Goal: Transaction & Acquisition: Book appointment/travel/reservation

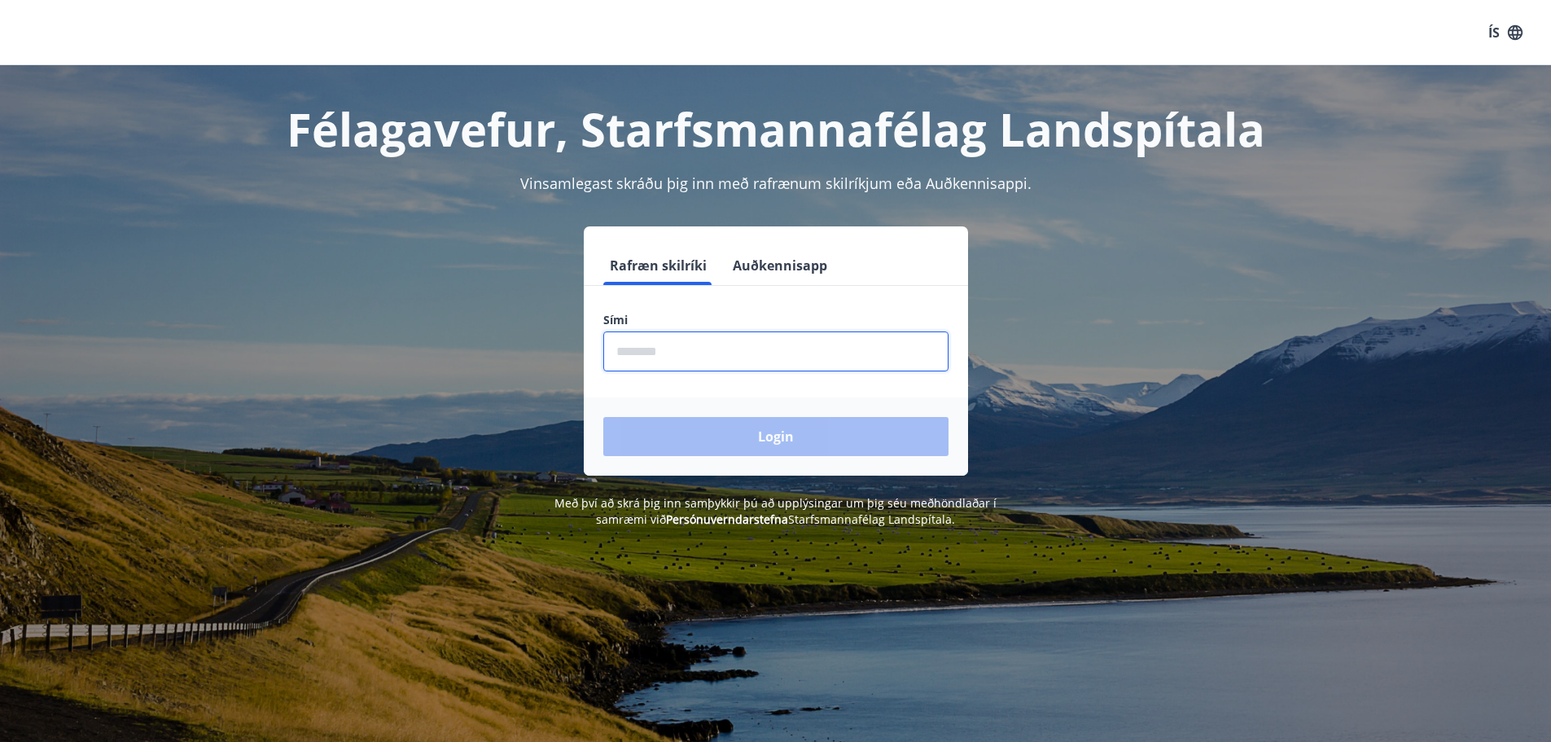
click at [802, 361] on input "phone" at bounding box center [775, 351] width 345 height 40
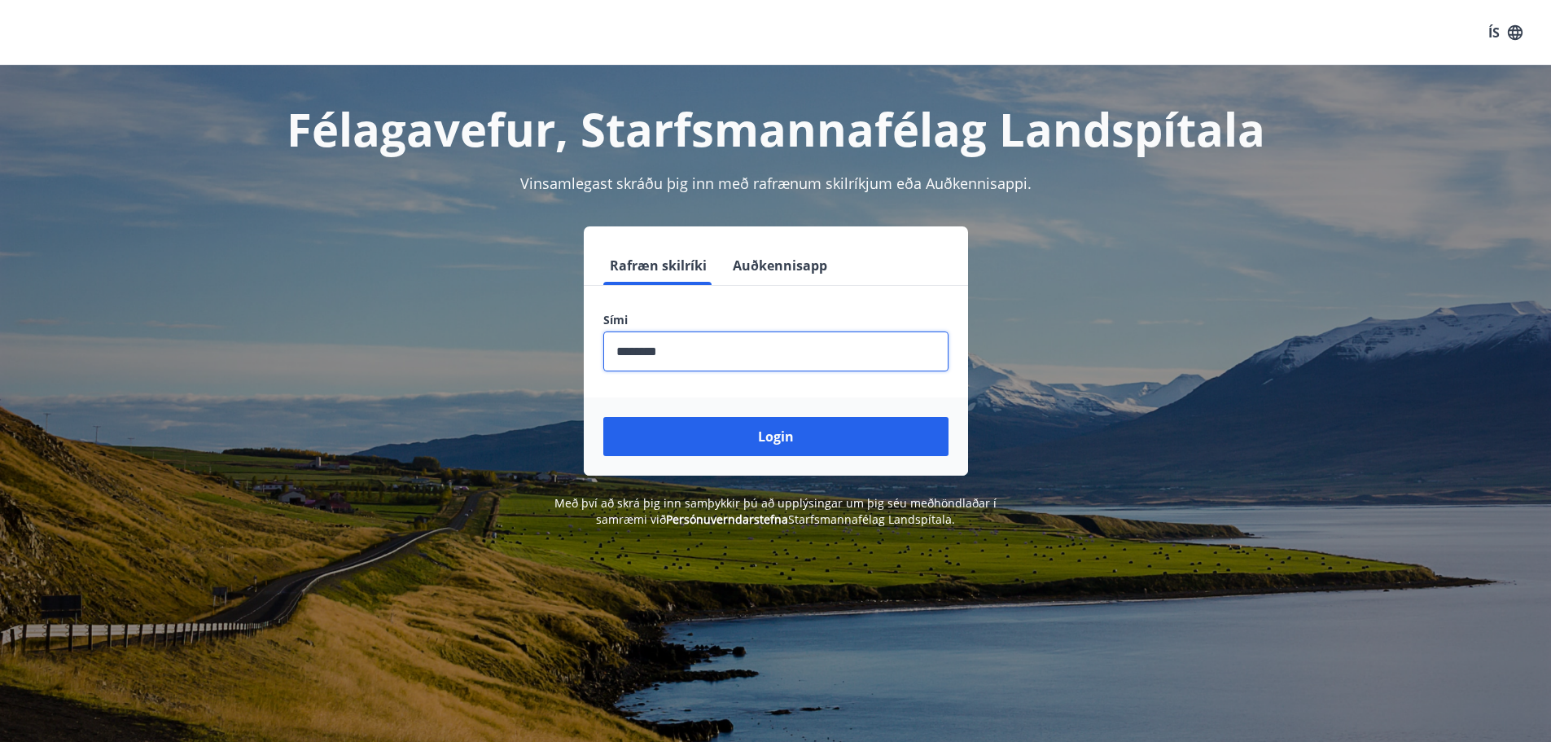
click at [603, 417] on button "Login" at bounding box center [775, 436] width 345 height 39
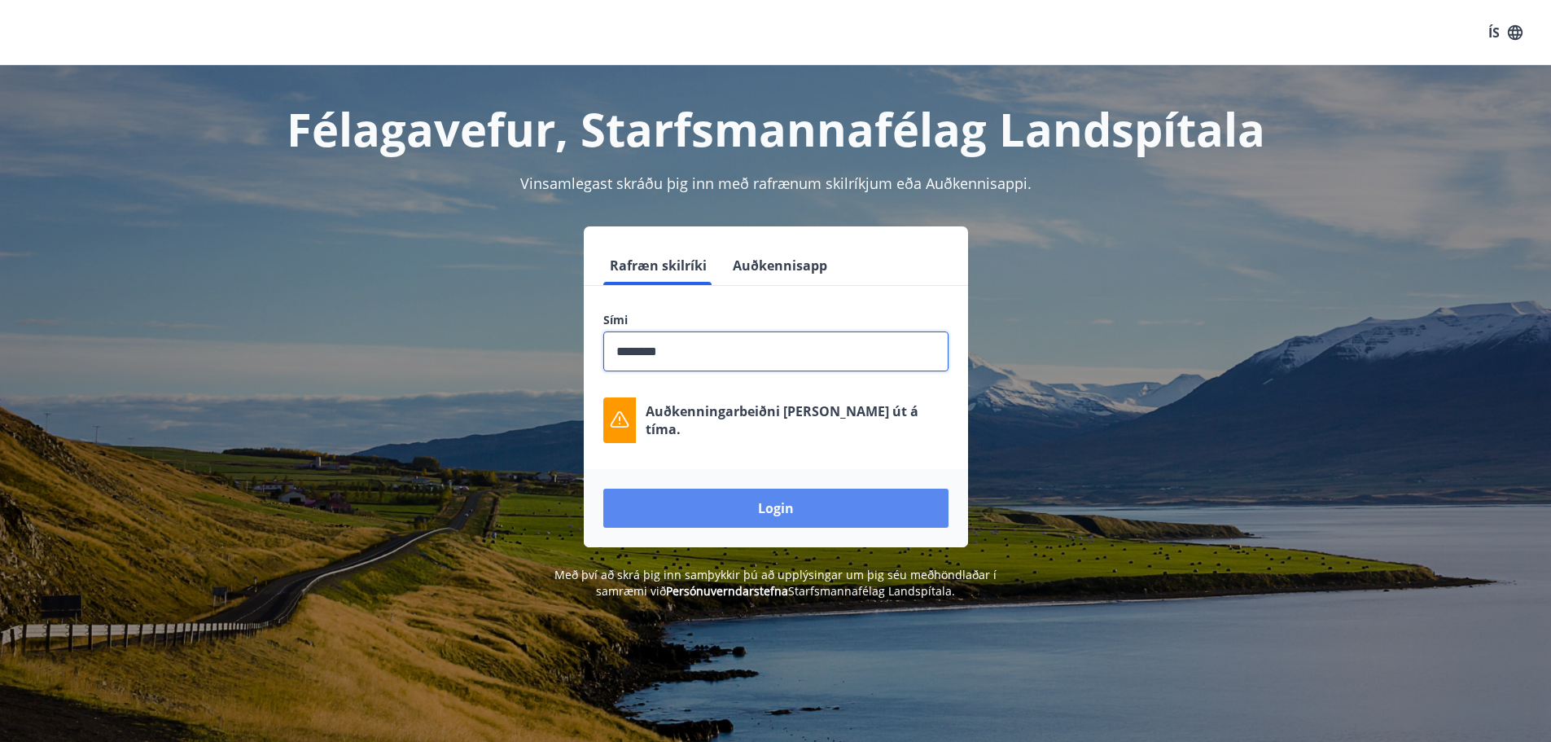
click at [799, 505] on button "Login" at bounding box center [775, 507] width 345 height 39
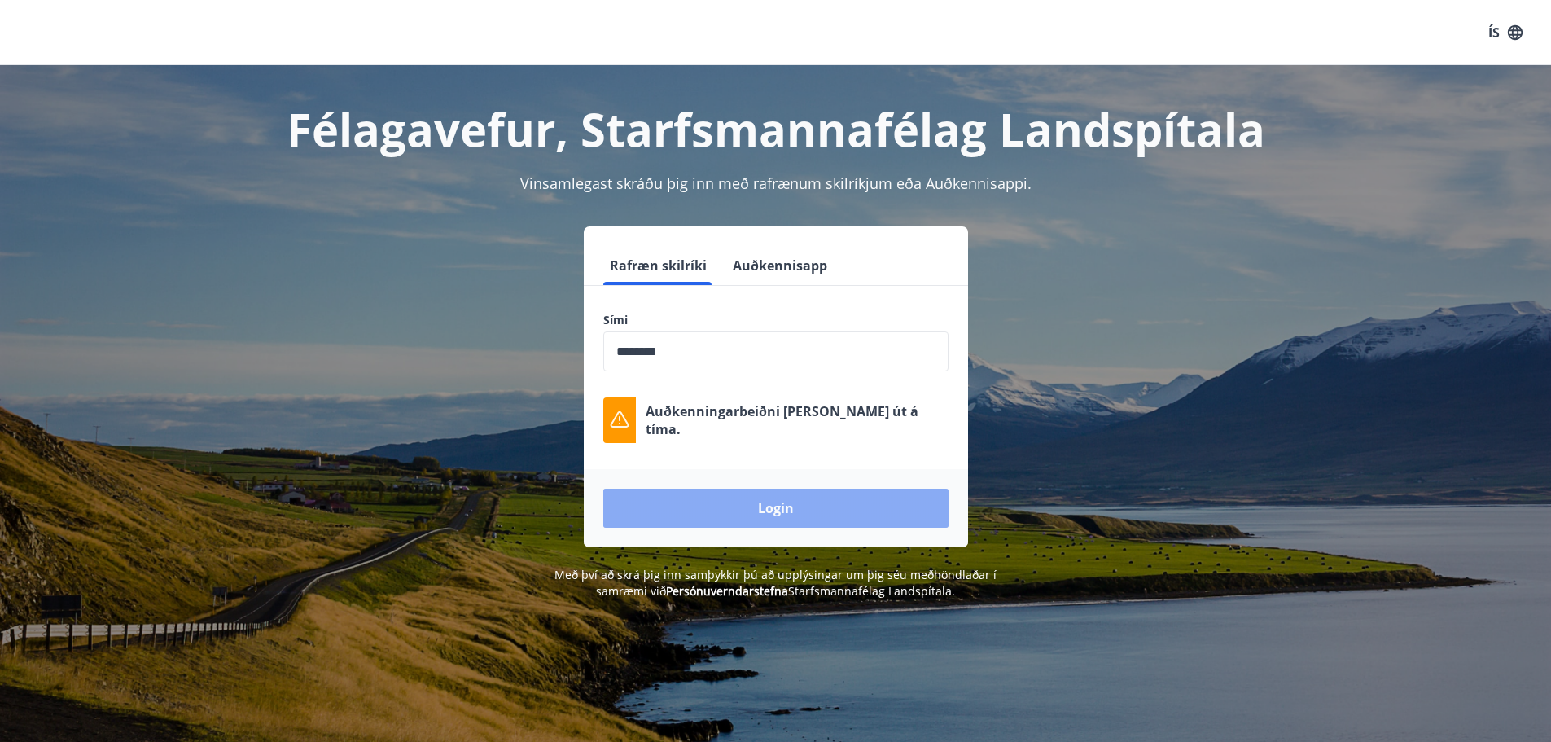
click at [802, 505] on button "Login" at bounding box center [775, 507] width 345 height 39
click at [1512, 35] on icon "button" at bounding box center [1515, 31] width 15 height 15
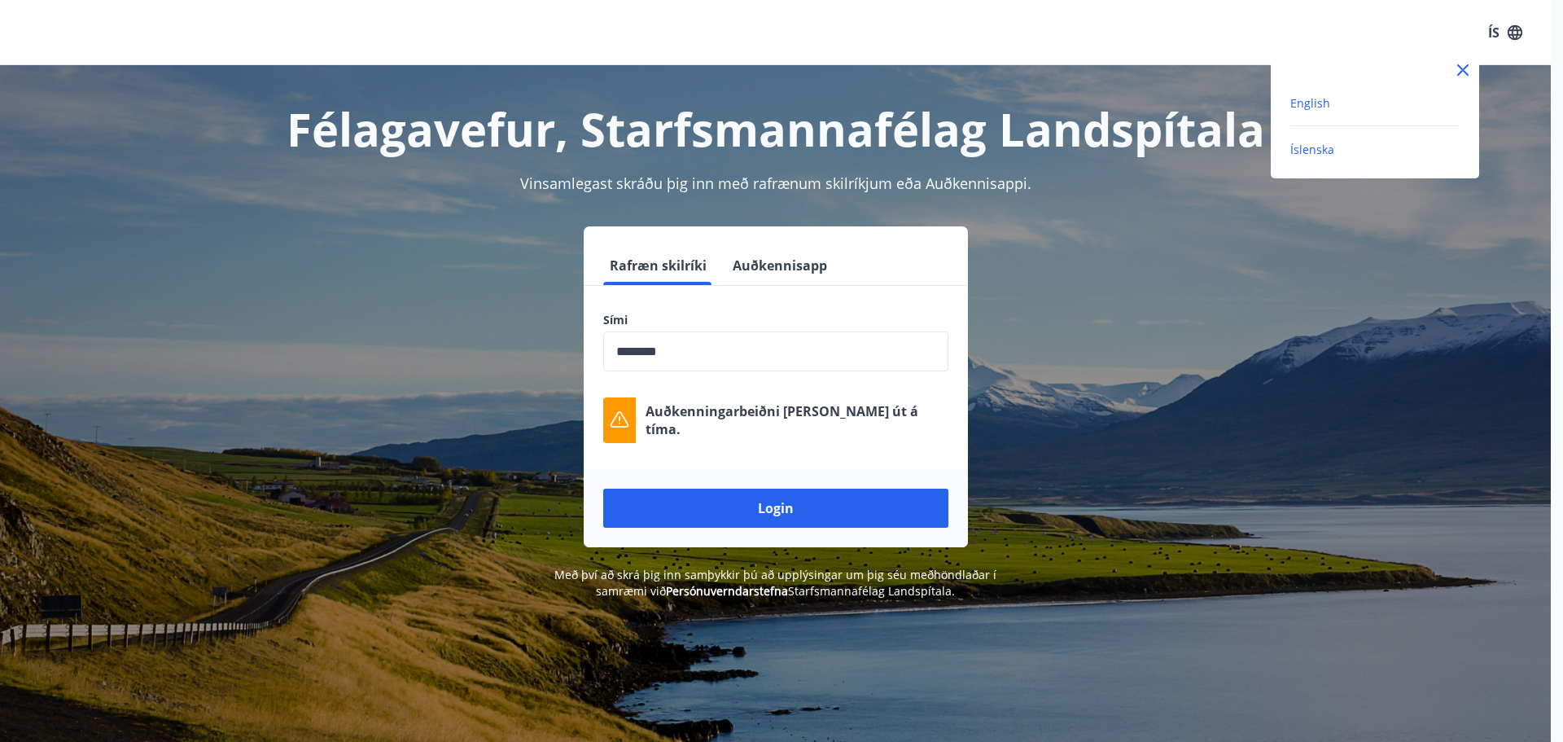
click at [1311, 104] on span "English" at bounding box center [1310, 102] width 40 height 15
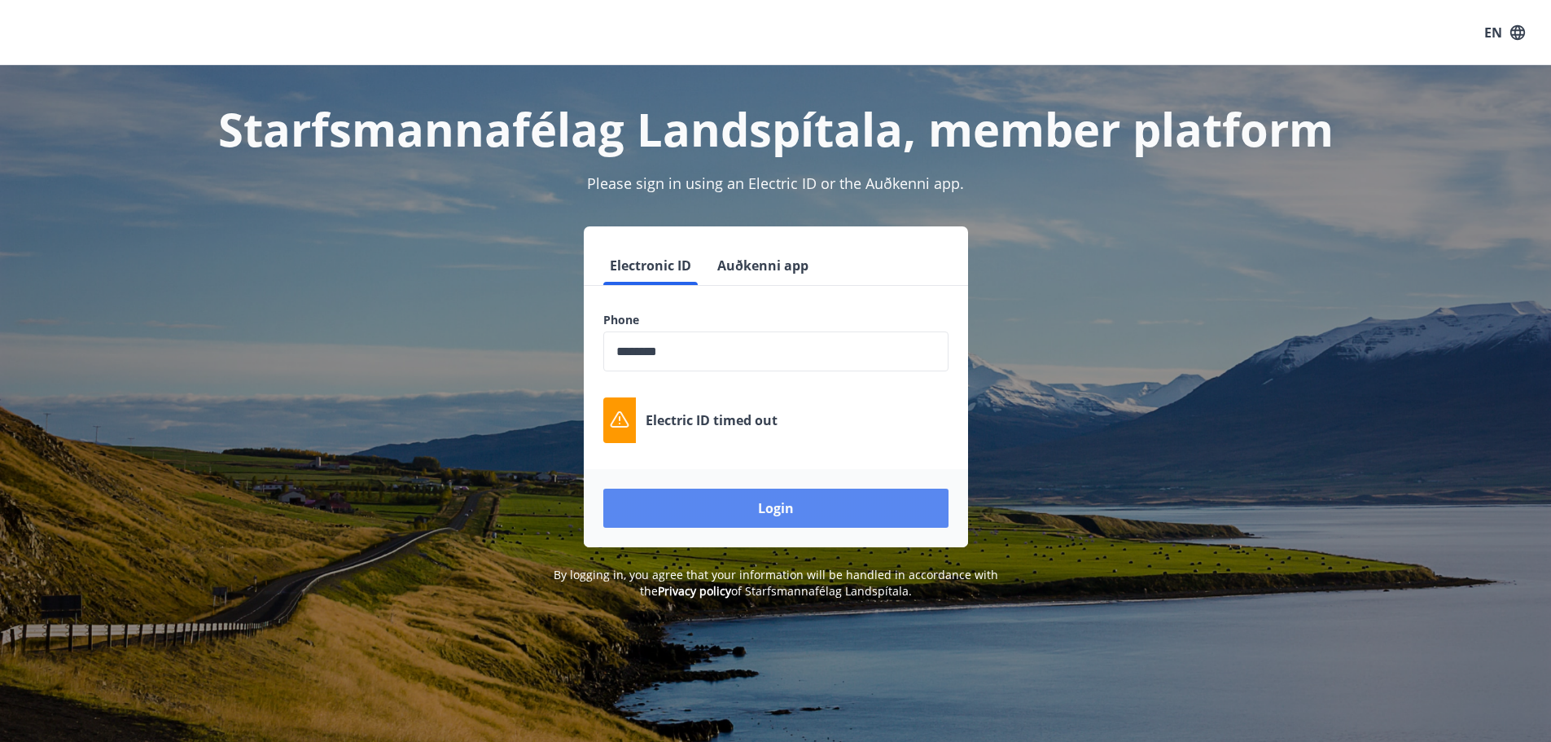
click at [821, 507] on button "Login" at bounding box center [775, 507] width 345 height 39
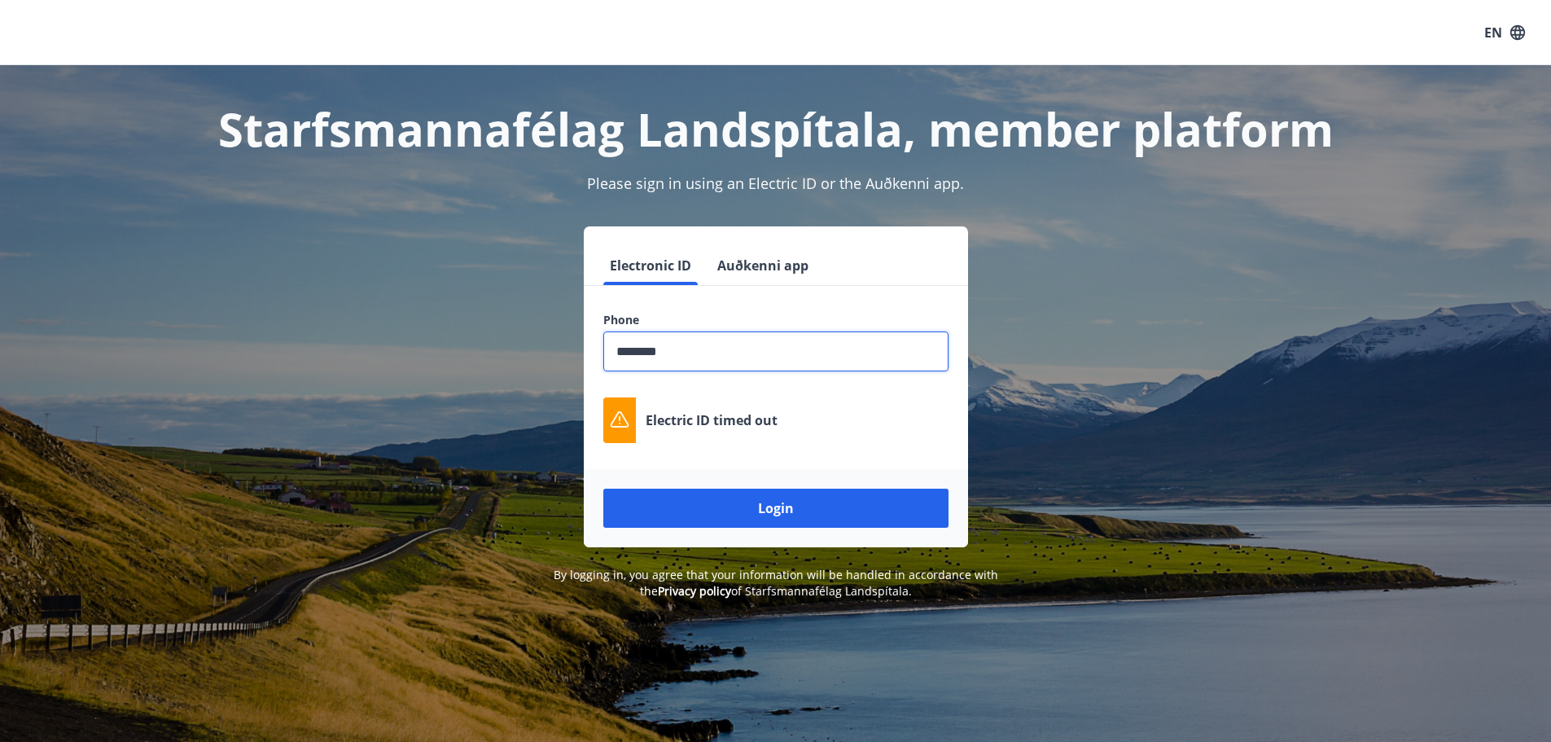
click at [672, 334] on input "phone" at bounding box center [775, 351] width 345 height 40
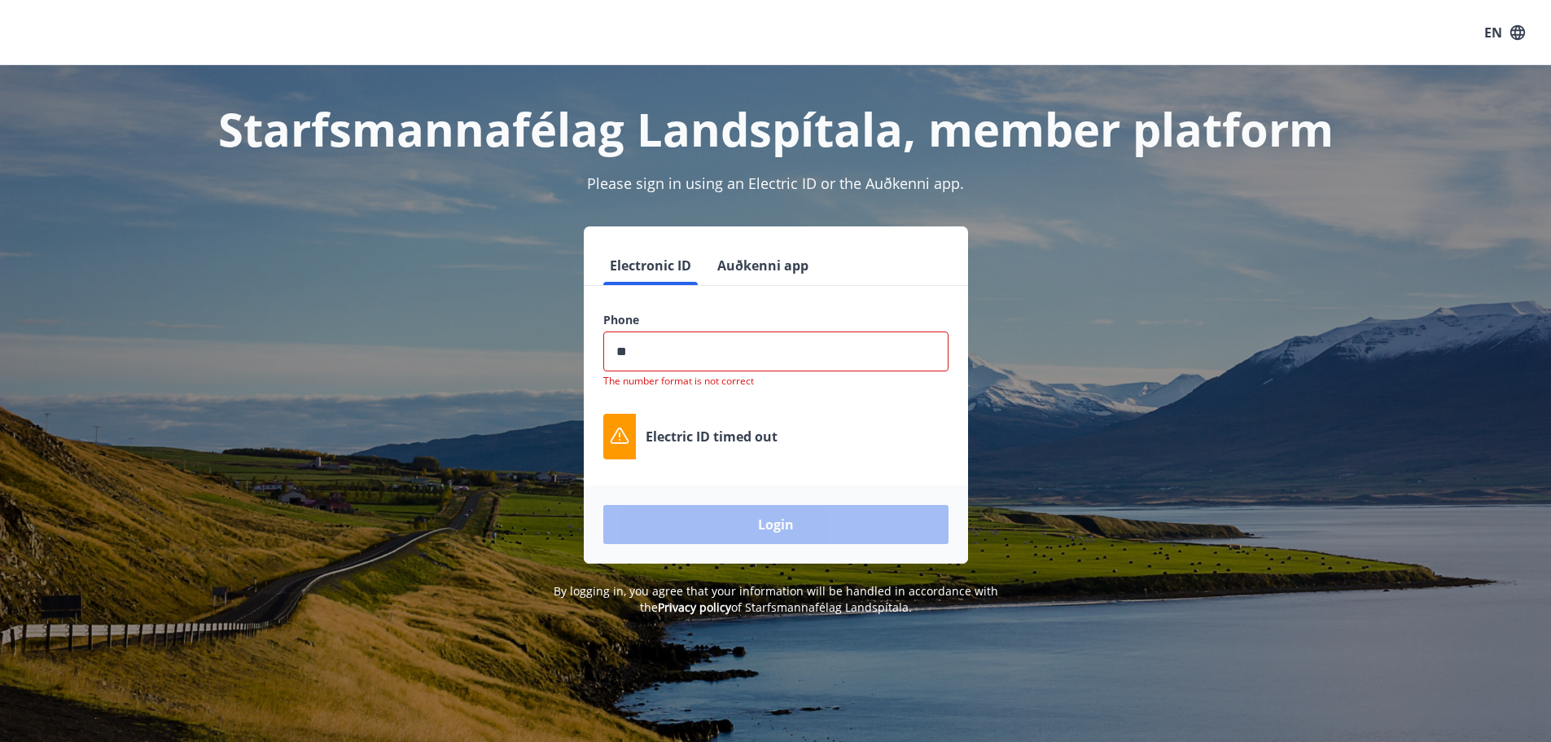
type input "*"
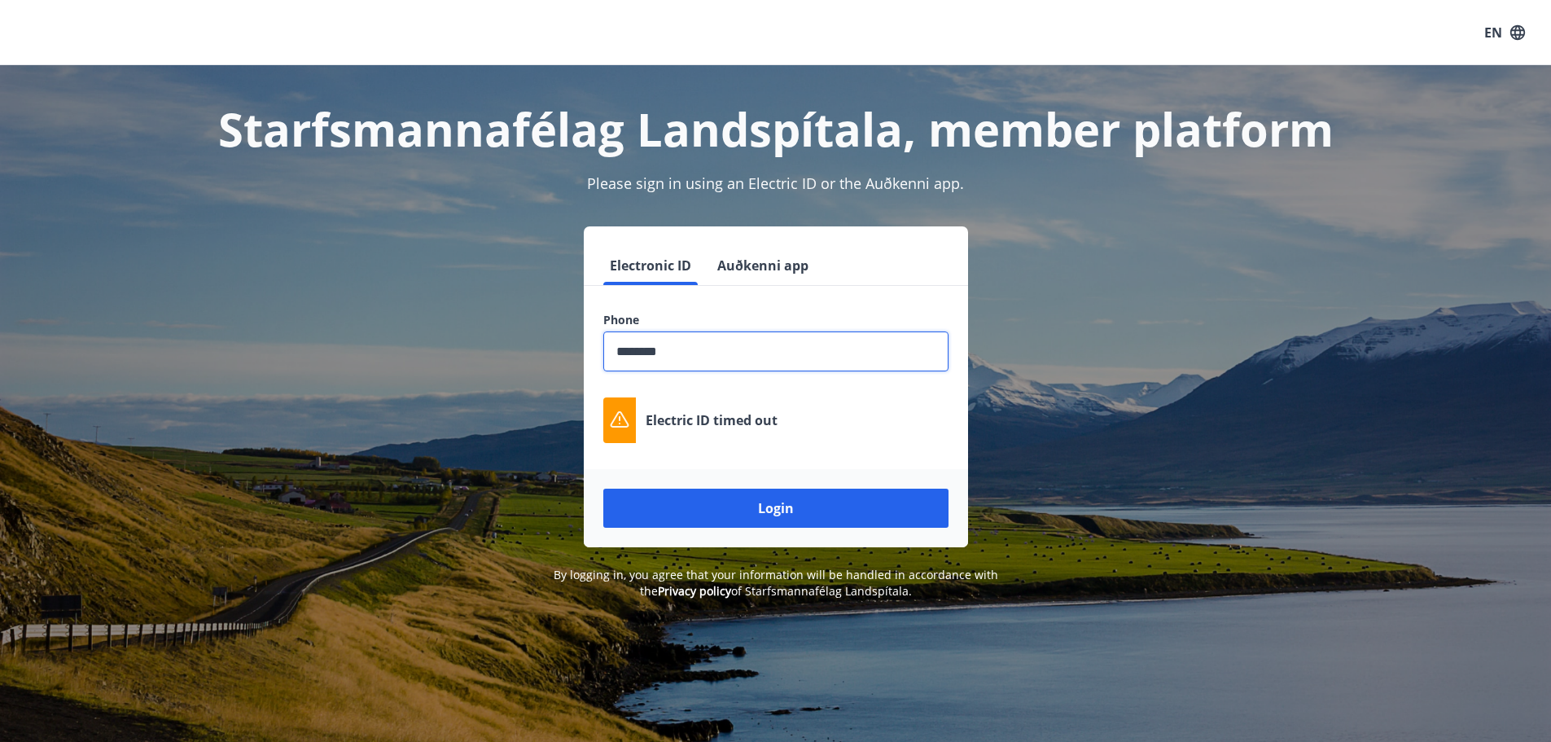
type input "********"
click at [603, 488] on button "Login" at bounding box center [775, 507] width 345 height 39
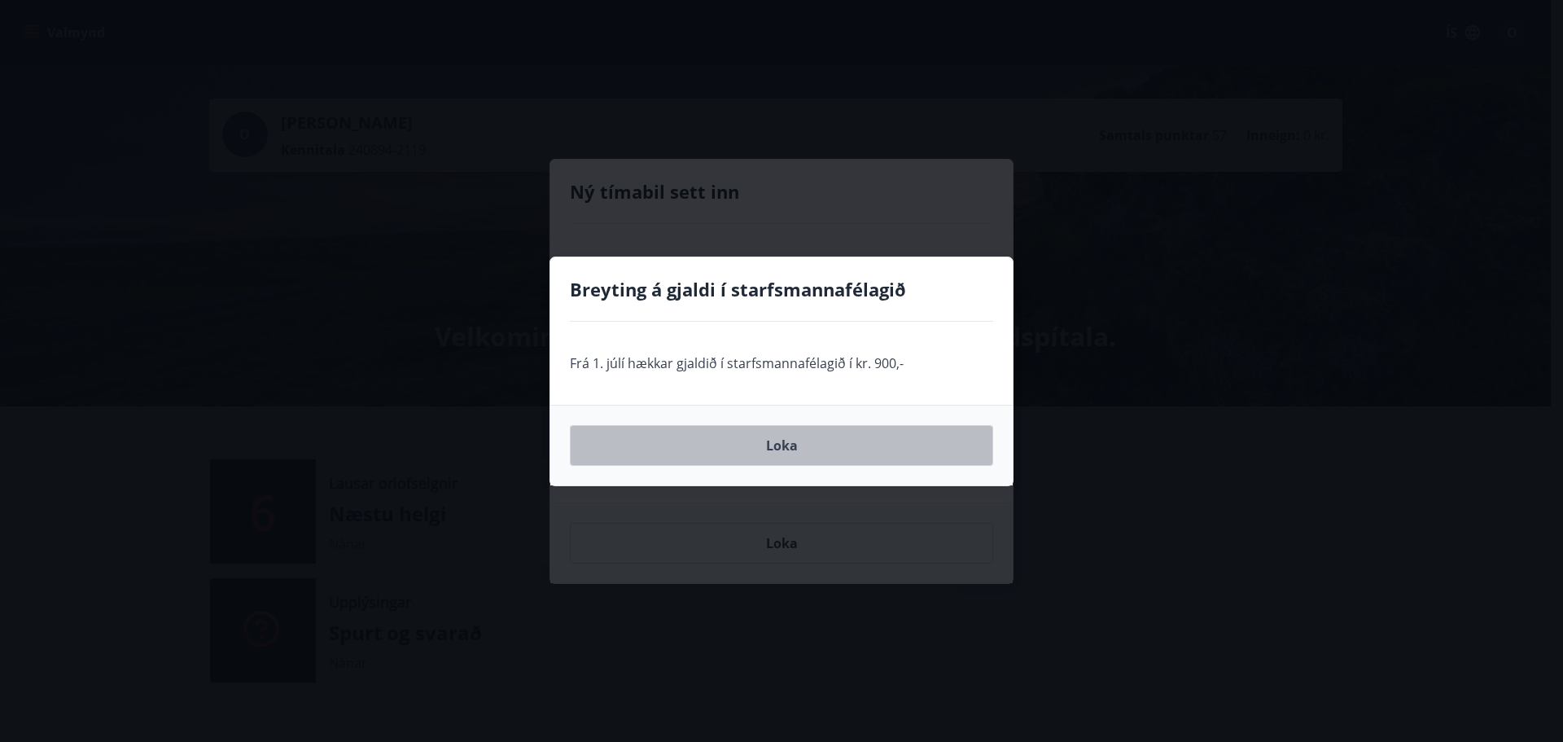
click at [820, 444] on button "Loka" at bounding box center [781, 445] width 423 height 41
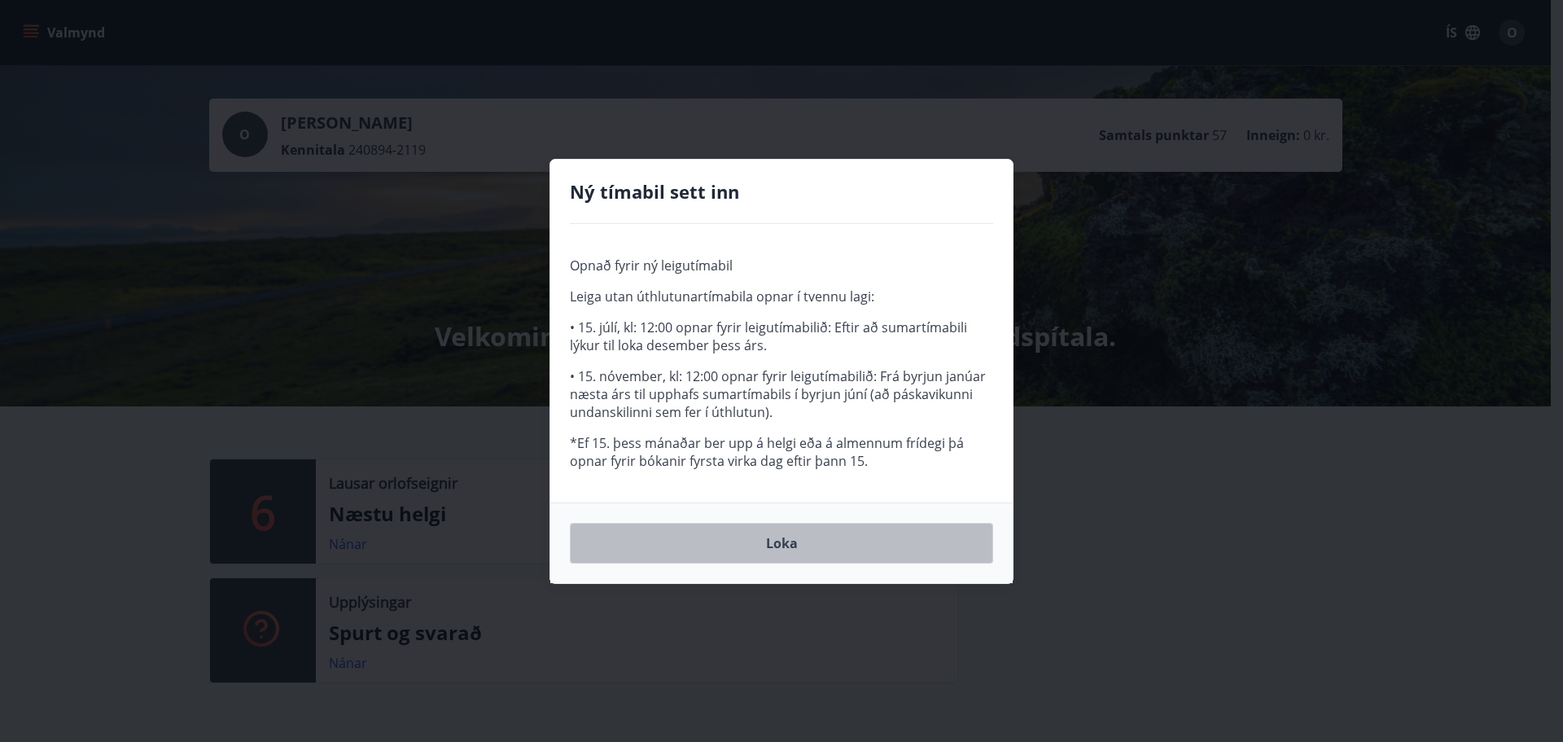
click at [825, 545] on button "Loka" at bounding box center [781, 543] width 423 height 41
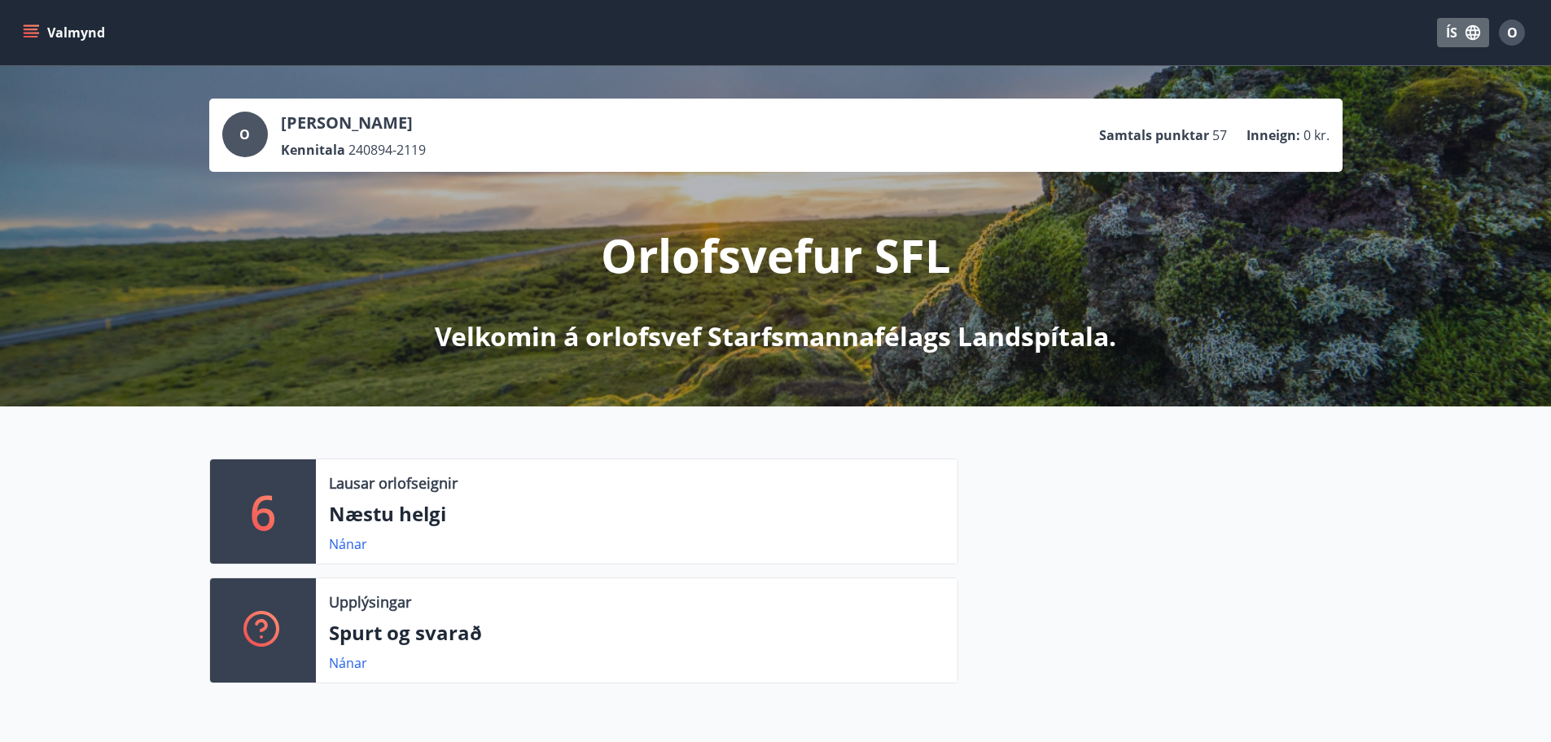
click at [1468, 29] on icon "button" at bounding box center [1473, 33] width 18 height 18
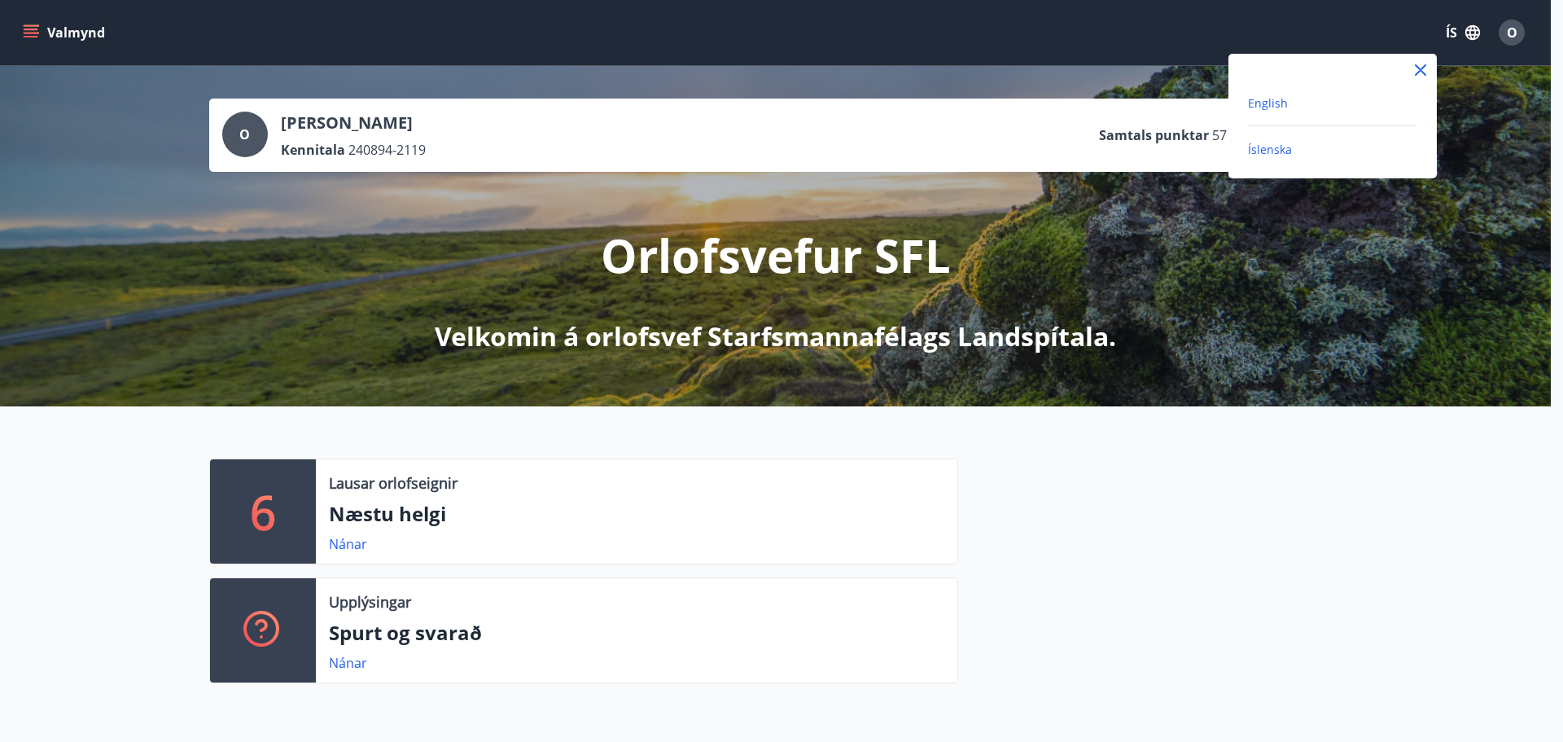
click at [1264, 100] on span "English" at bounding box center [1268, 102] width 40 height 15
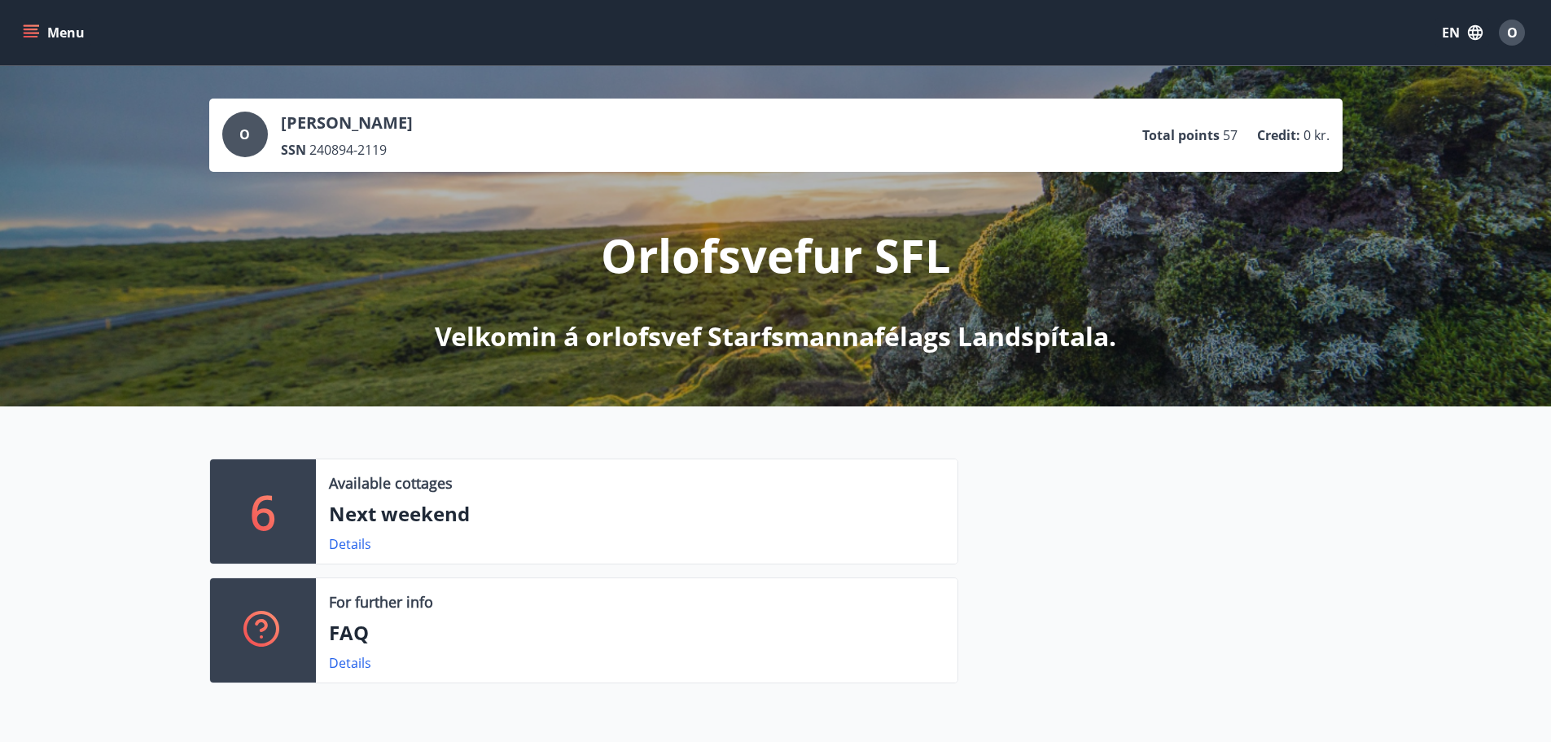
click at [25, 34] on icon "menu" at bounding box center [31, 32] width 16 height 16
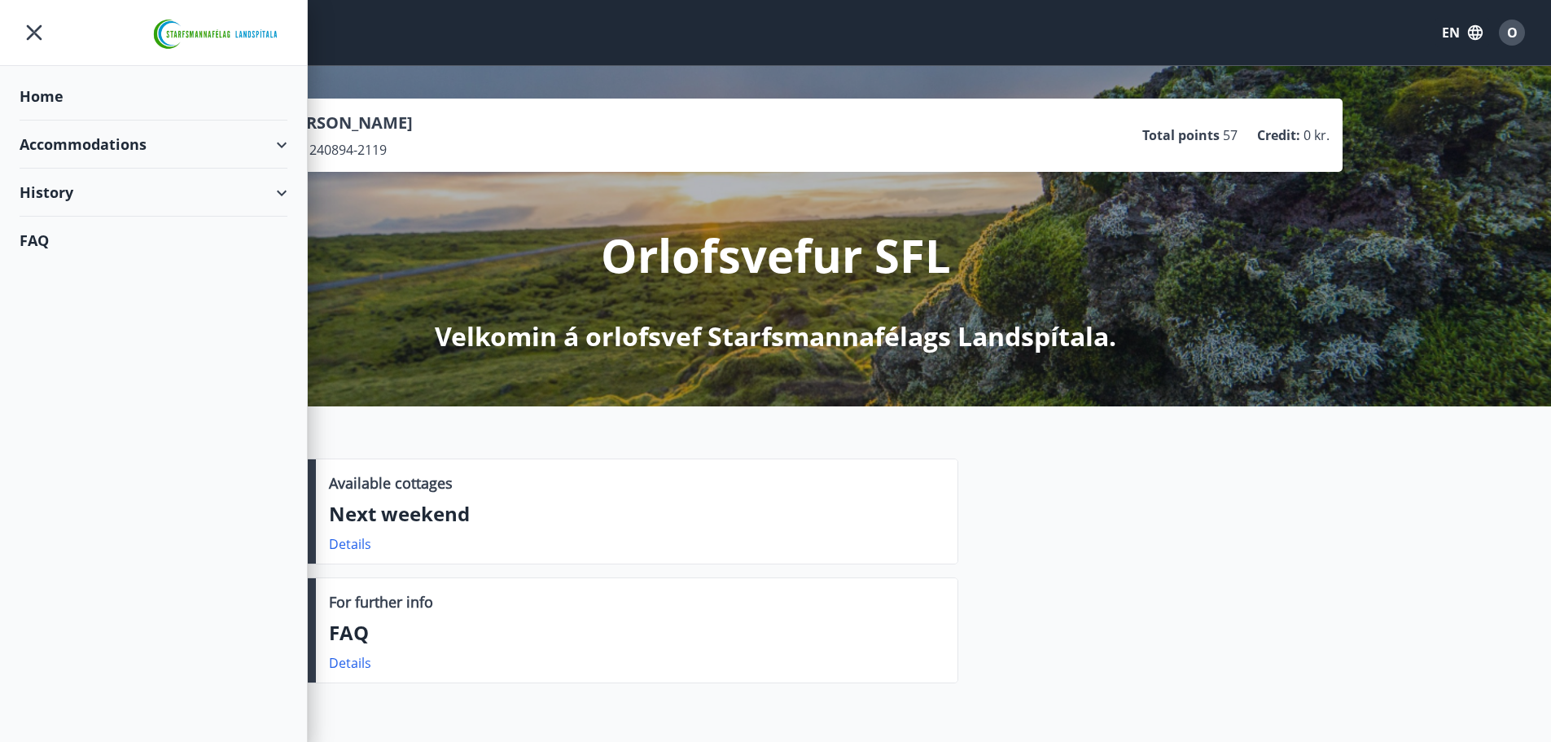
click at [277, 147] on div "Accommodations" at bounding box center [154, 144] width 268 height 48
click at [59, 188] on div "Offers" at bounding box center [154, 185] width 242 height 34
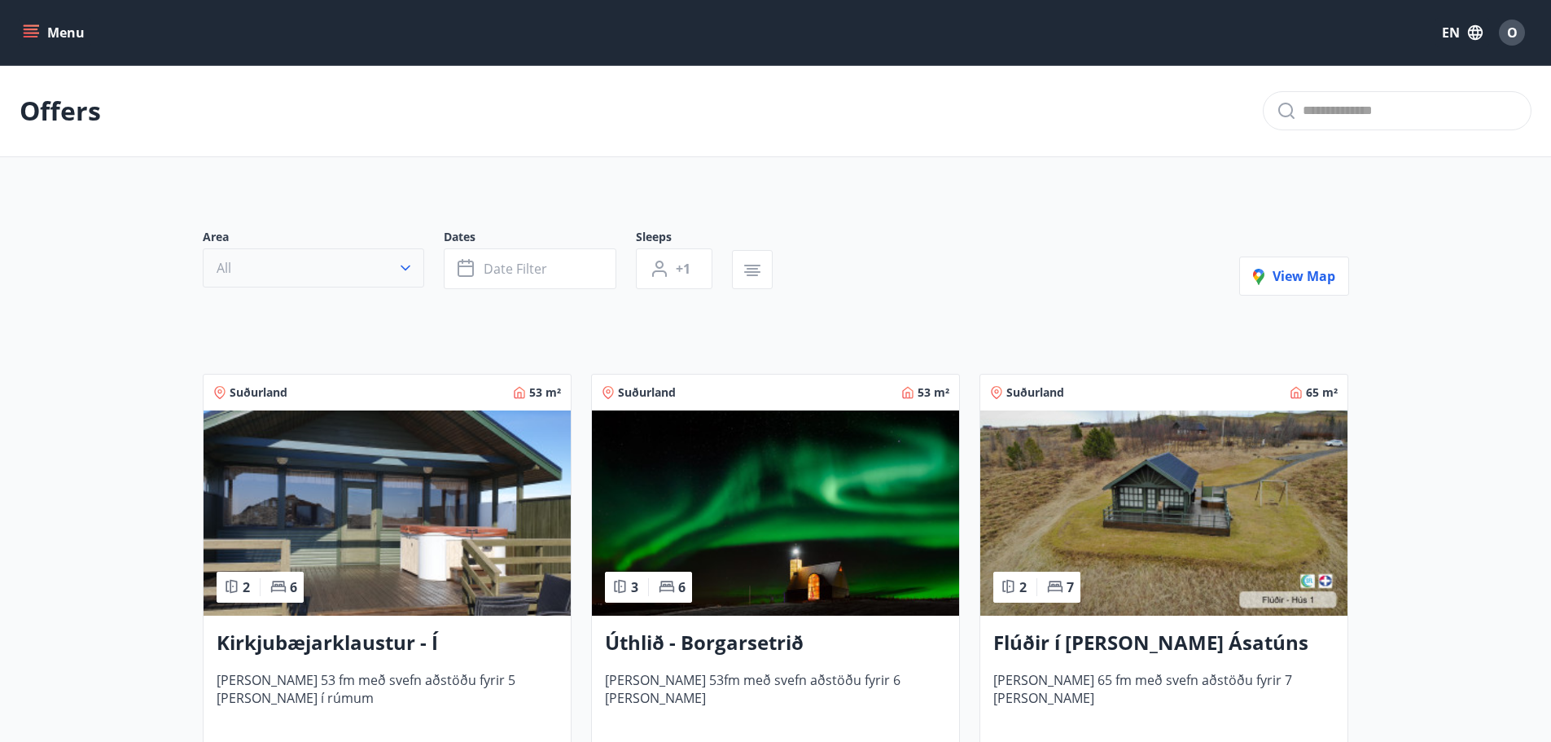
click at [414, 266] on button "All" at bounding box center [313, 267] width 221 height 39
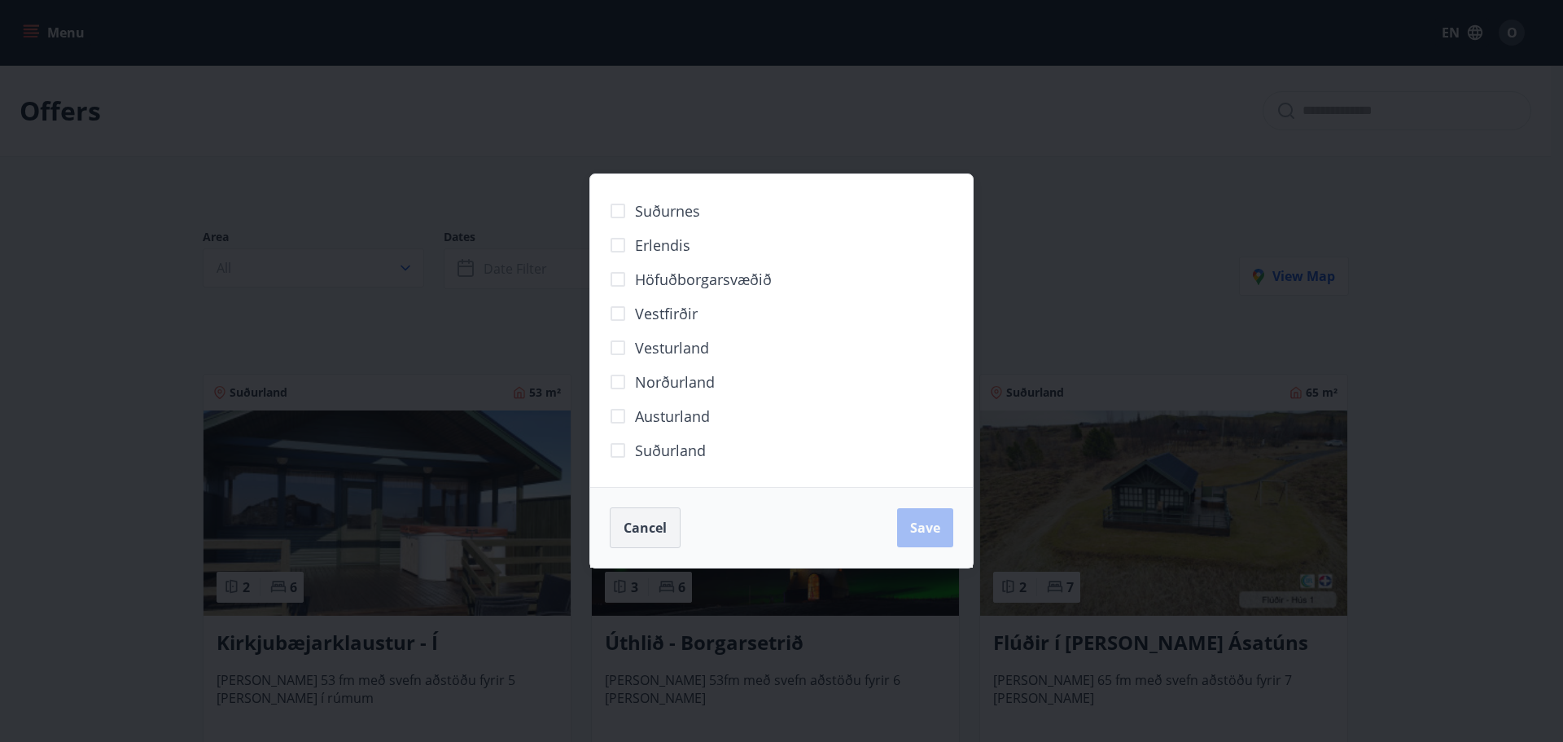
click at [641, 522] on span "Cancel" at bounding box center [645, 528] width 43 height 18
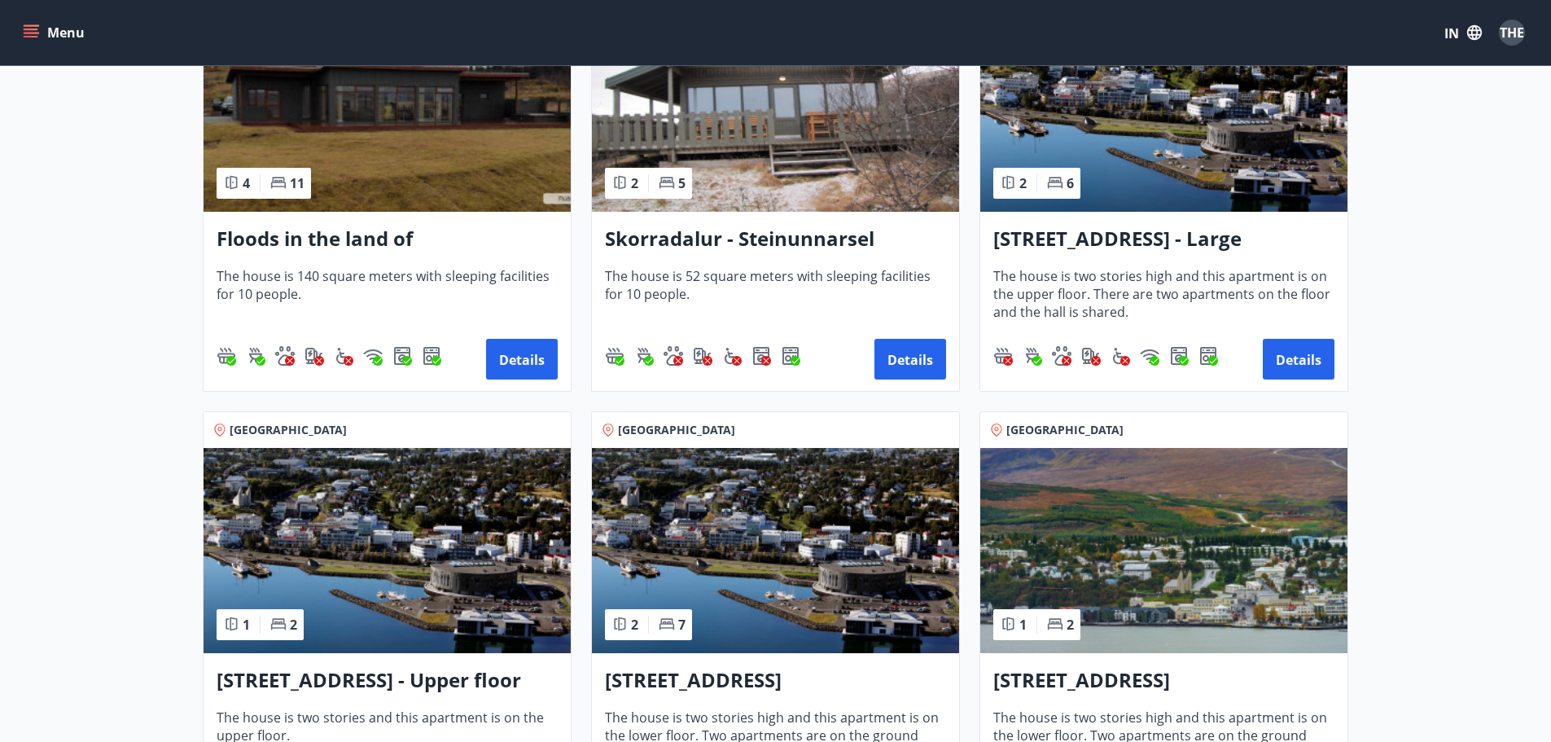
scroll to position [1384, 0]
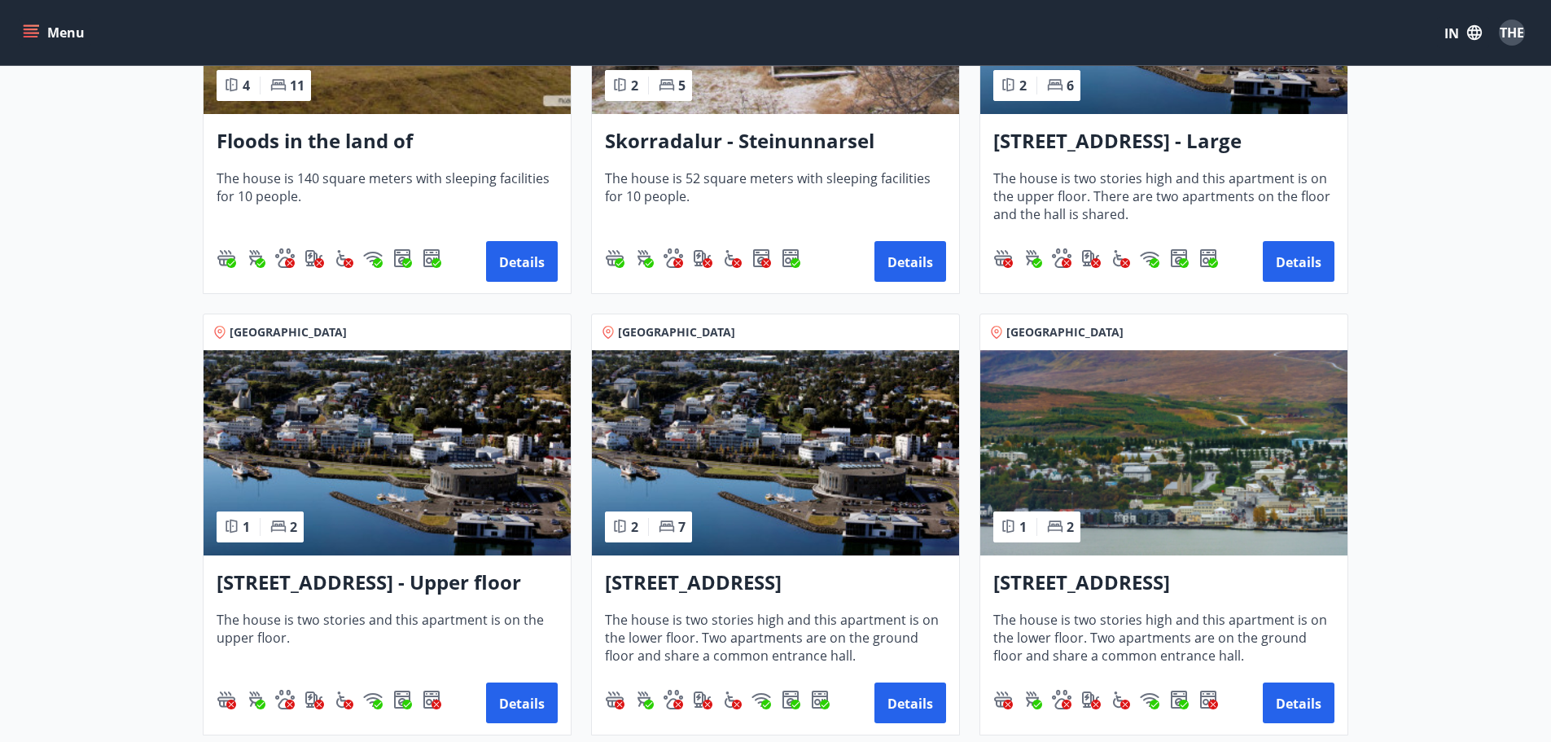
click at [451, 522] on img at bounding box center [387, 452] width 367 height 205
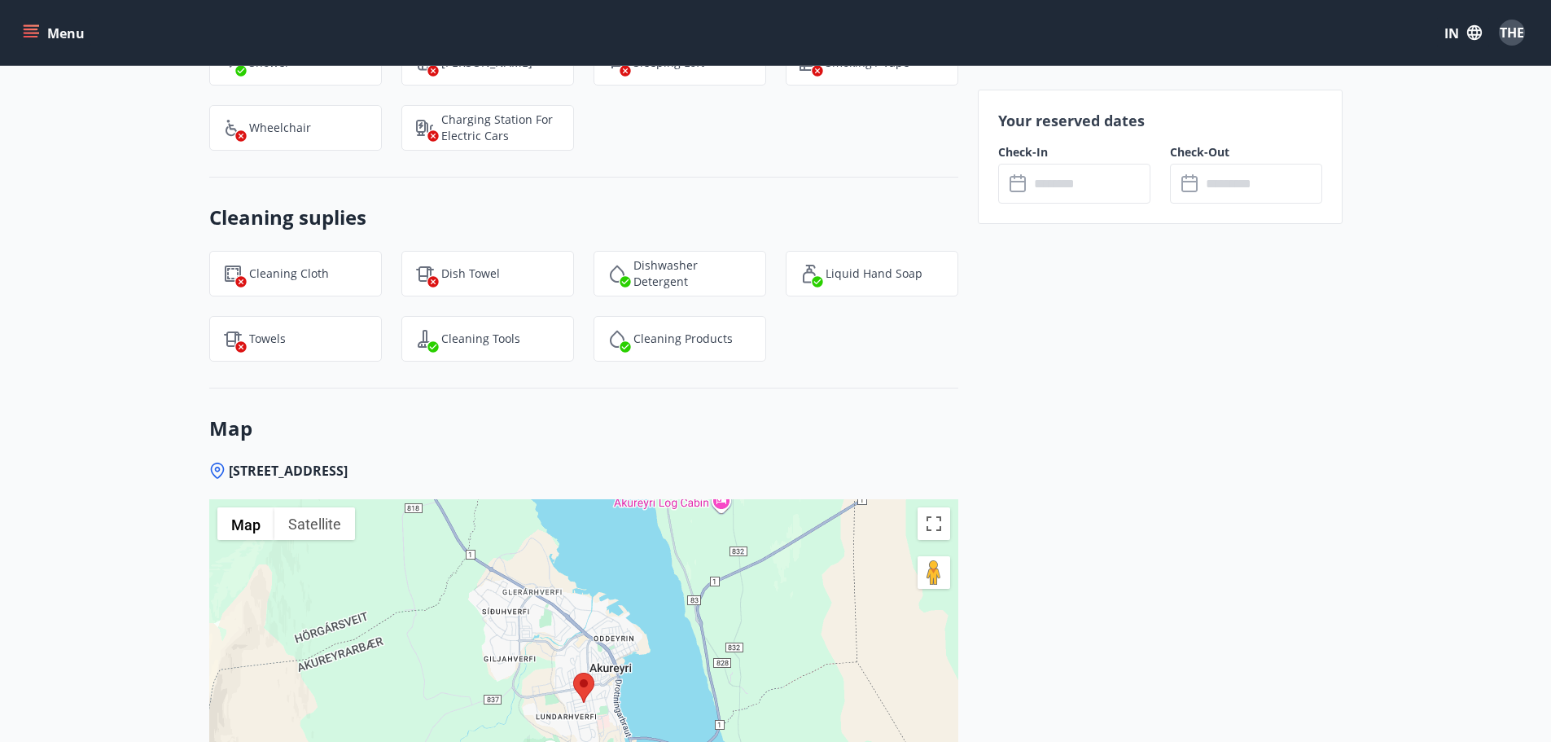
scroll to position [2116, 0]
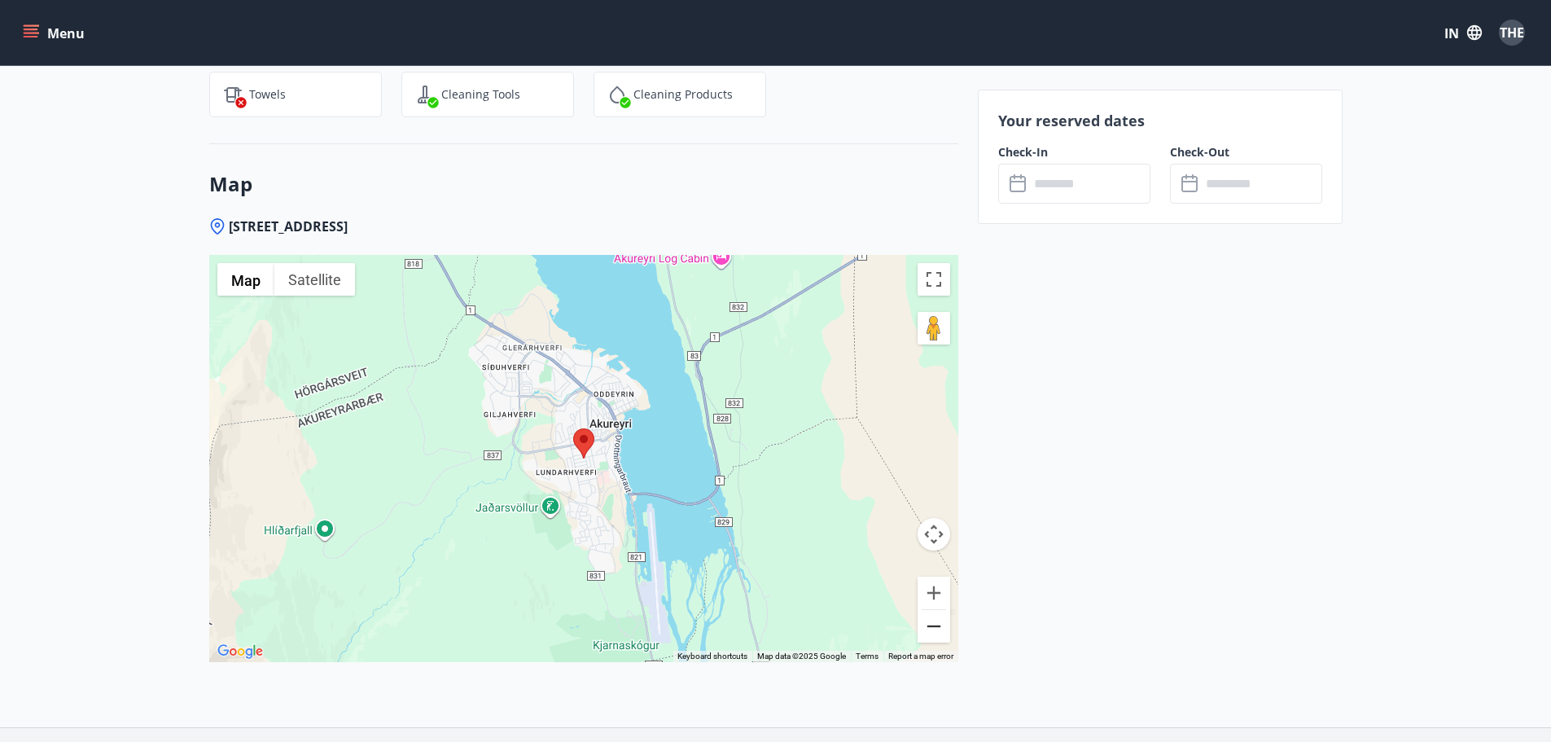
click at [938, 623] on button "Zoom out" at bounding box center [933, 626] width 33 height 33
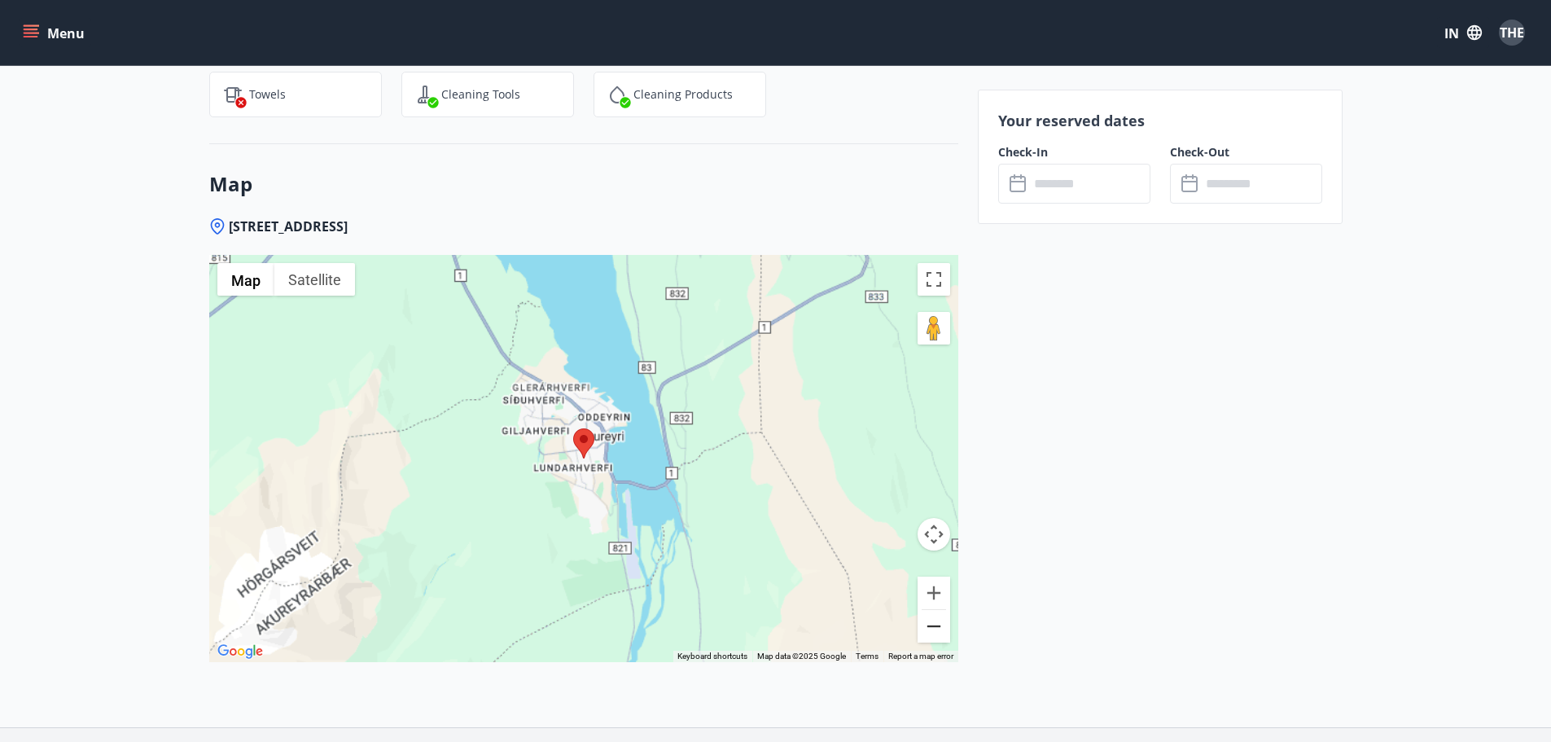
click at [938, 623] on button "Zoom out" at bounding box center [933, 626] width 33 height 33
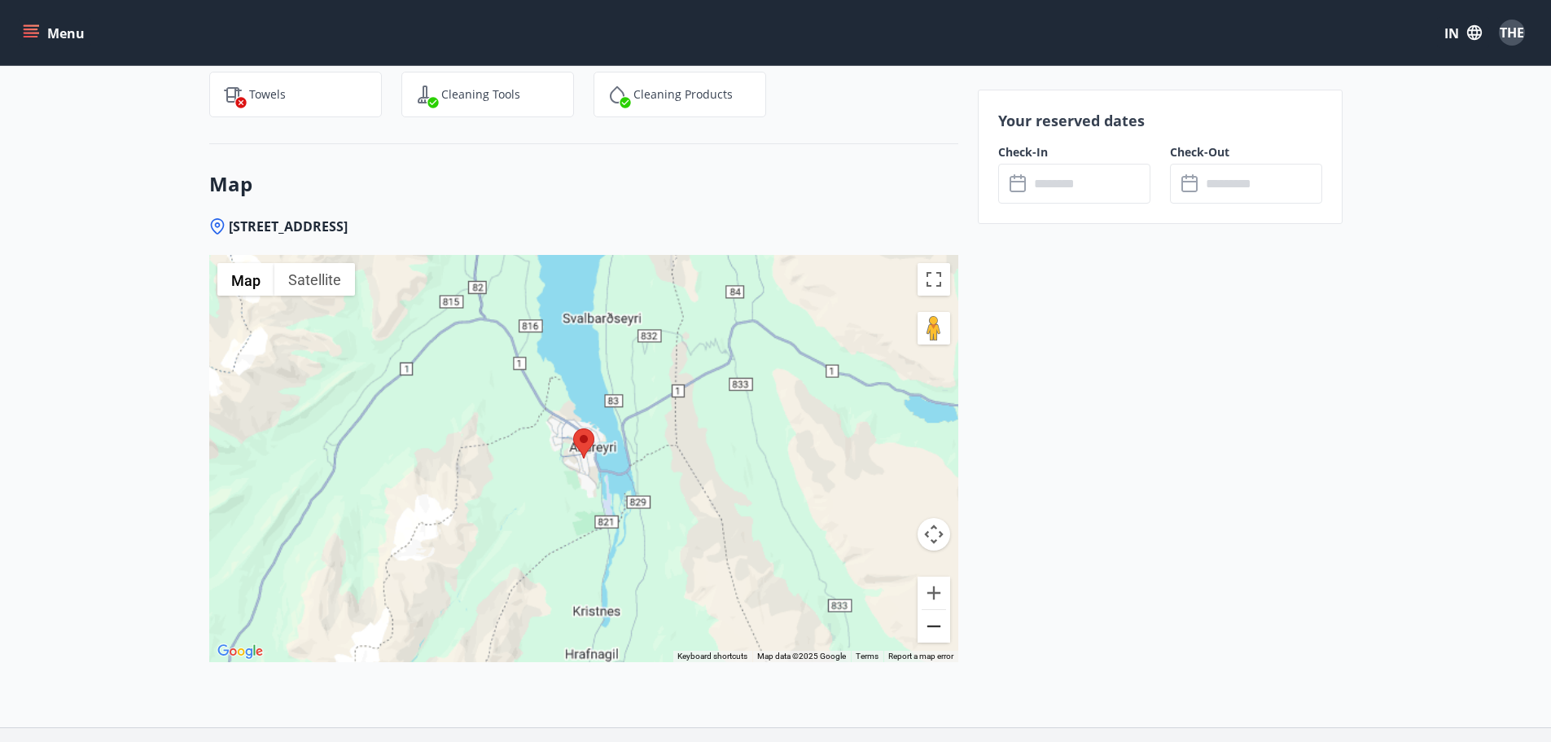
click at [938, 623] on button "Zoom out" at bounding box center [933, 626] width 33 height 33
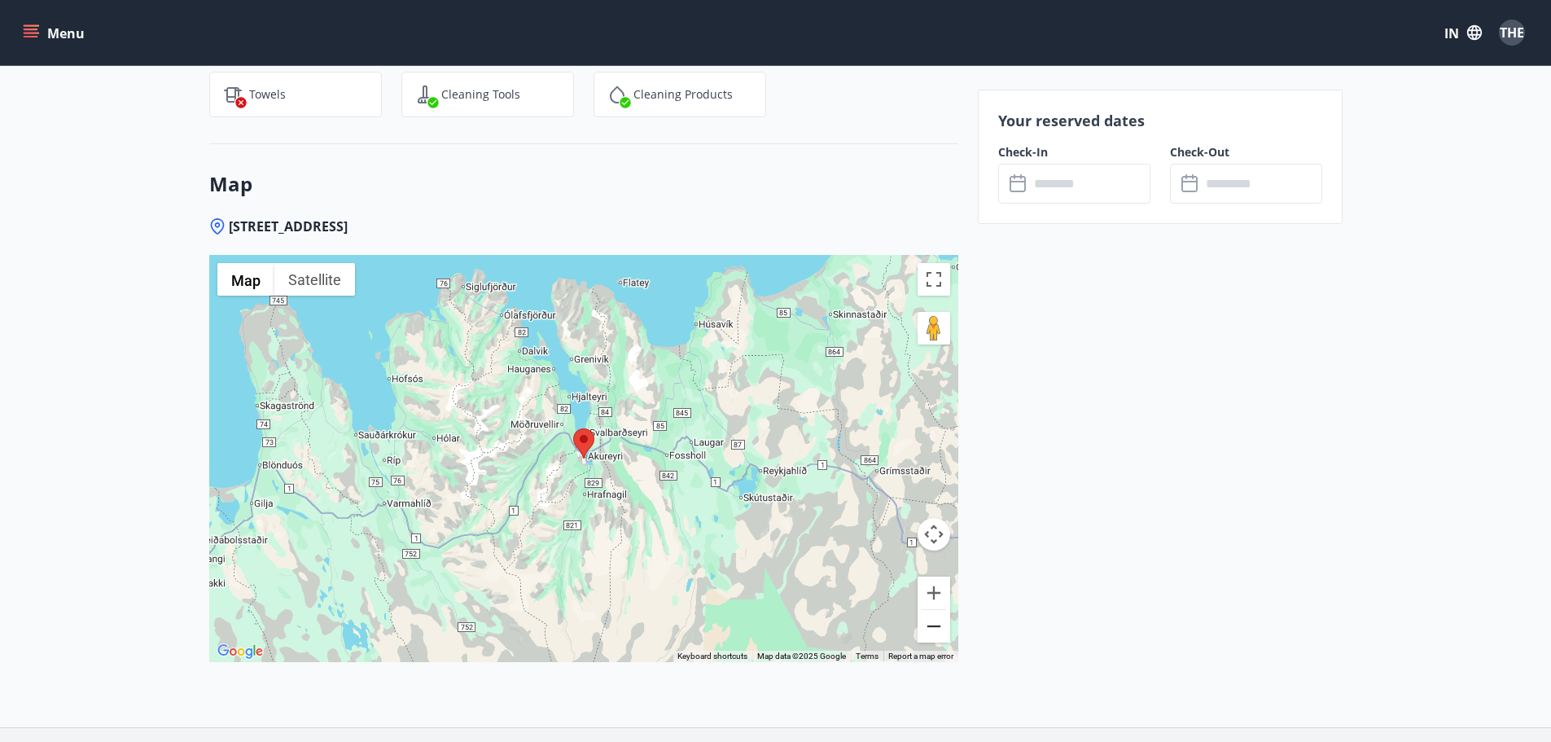
click at [938, 623] on button "Zoom out" at bounding box center [933, 626] width 33 height 33
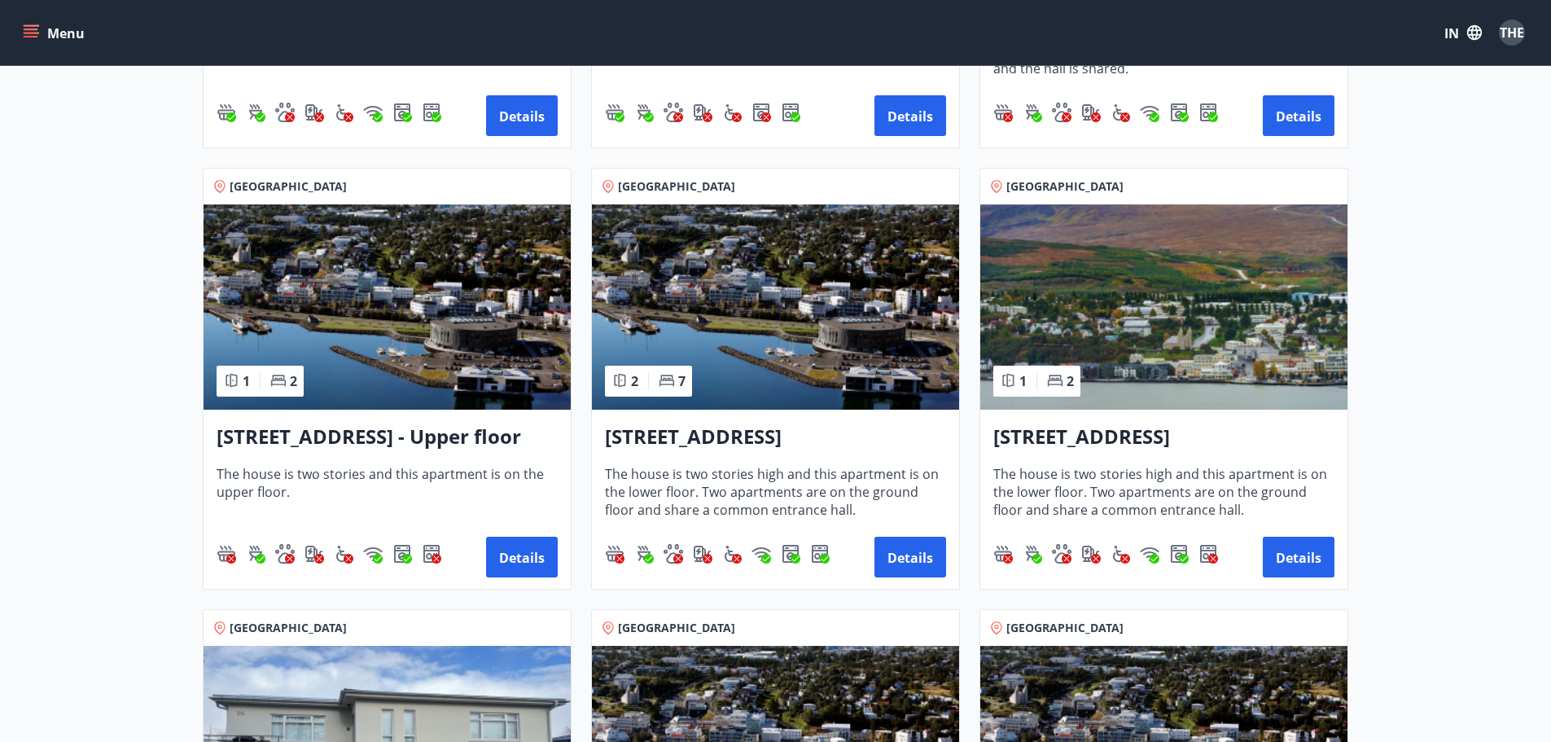
scroll to position [1547, 0]
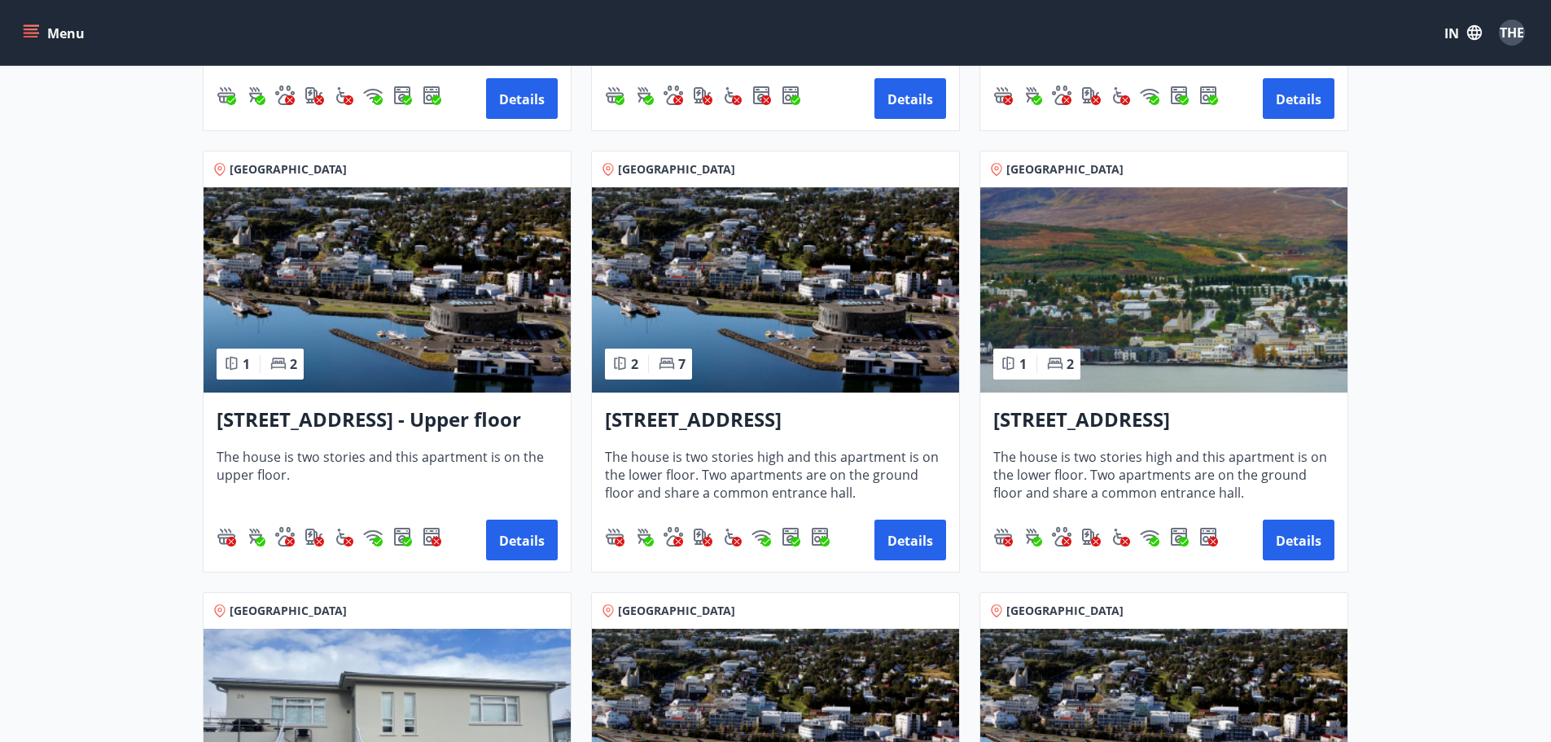
click at [1174, 342] on img at bounding box center [1163, 289] width 367 height 205
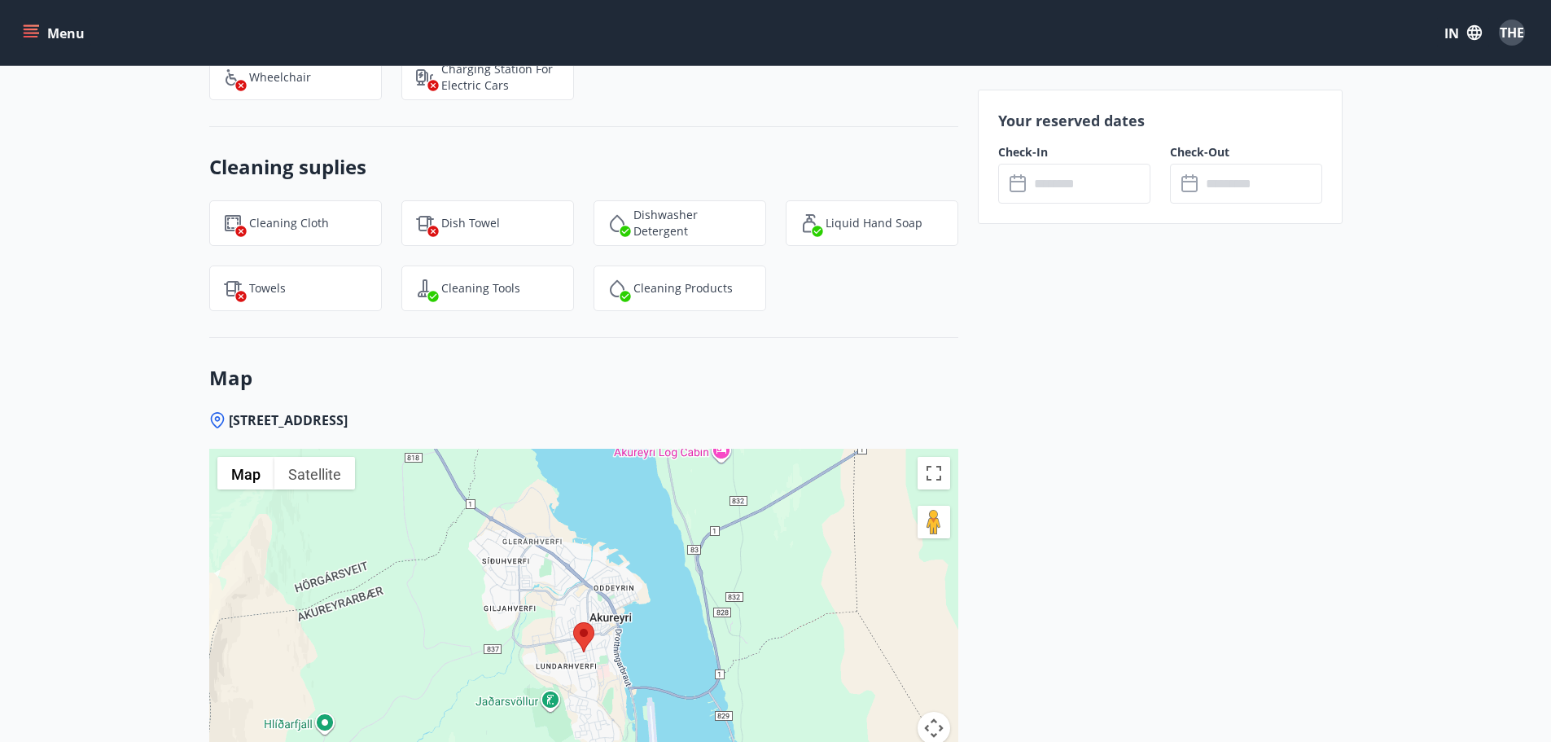
scroll to position [2116, 0]
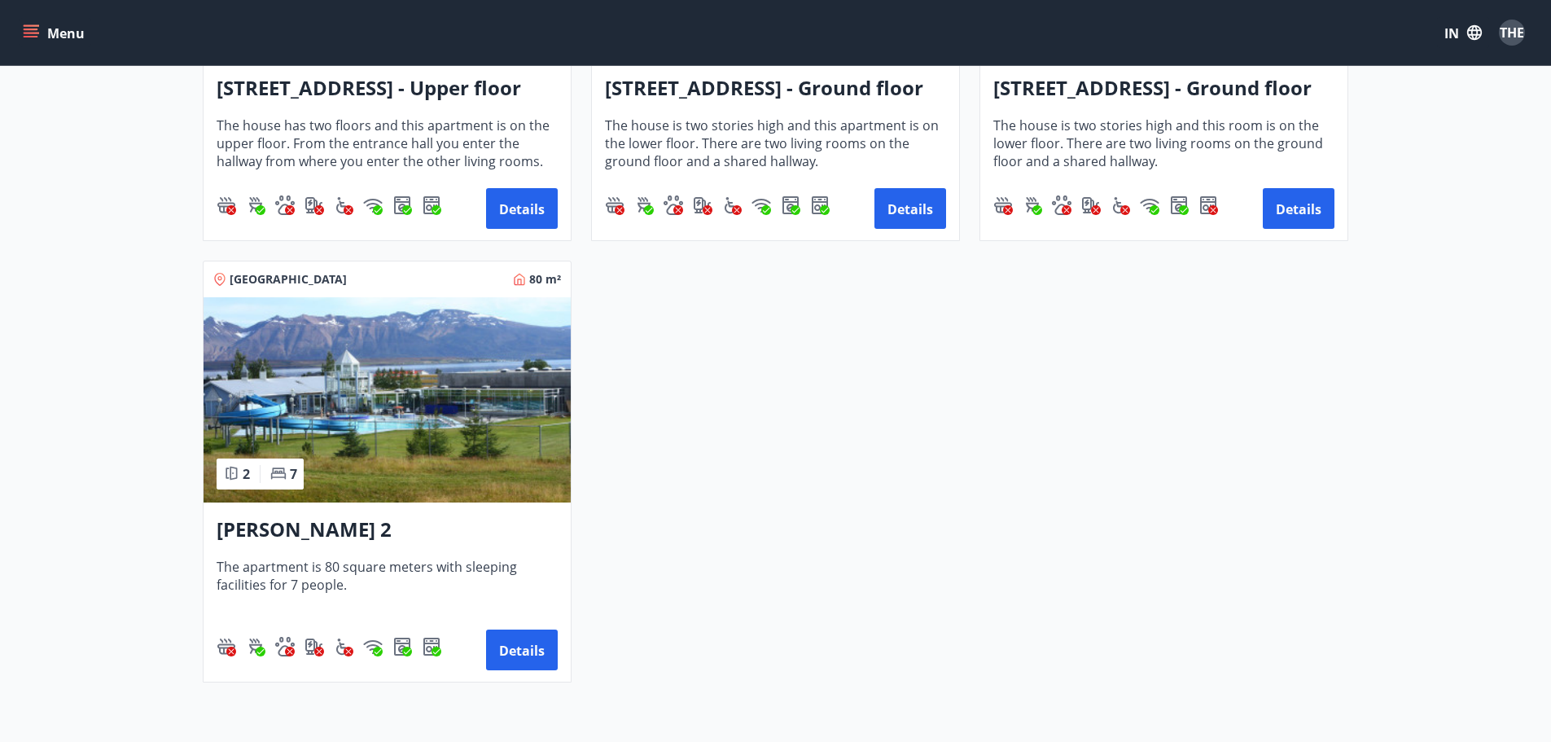
scroll to position [2442, 0]
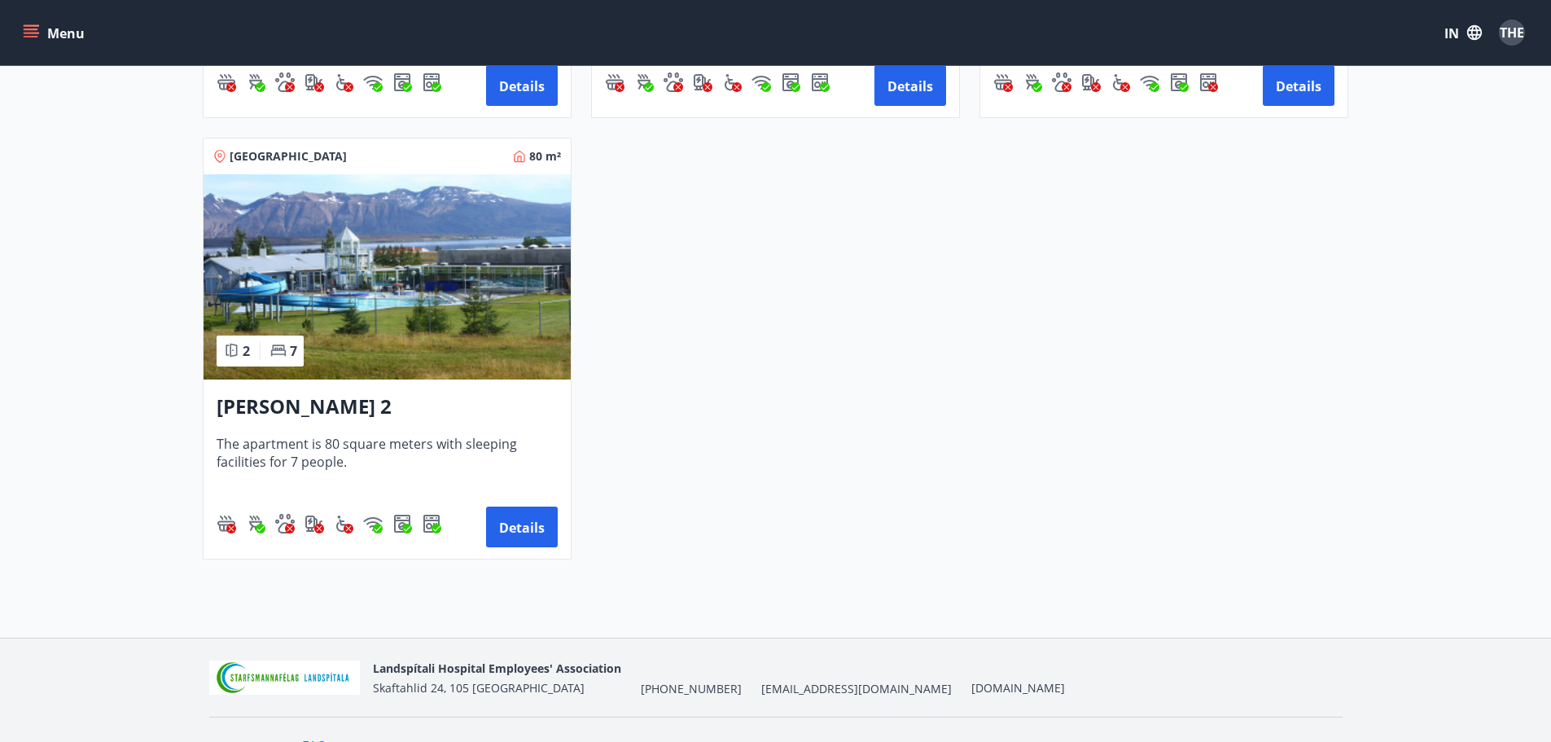
click at [411, 367] on img at bounding box center [387, 276] width 367 height 205
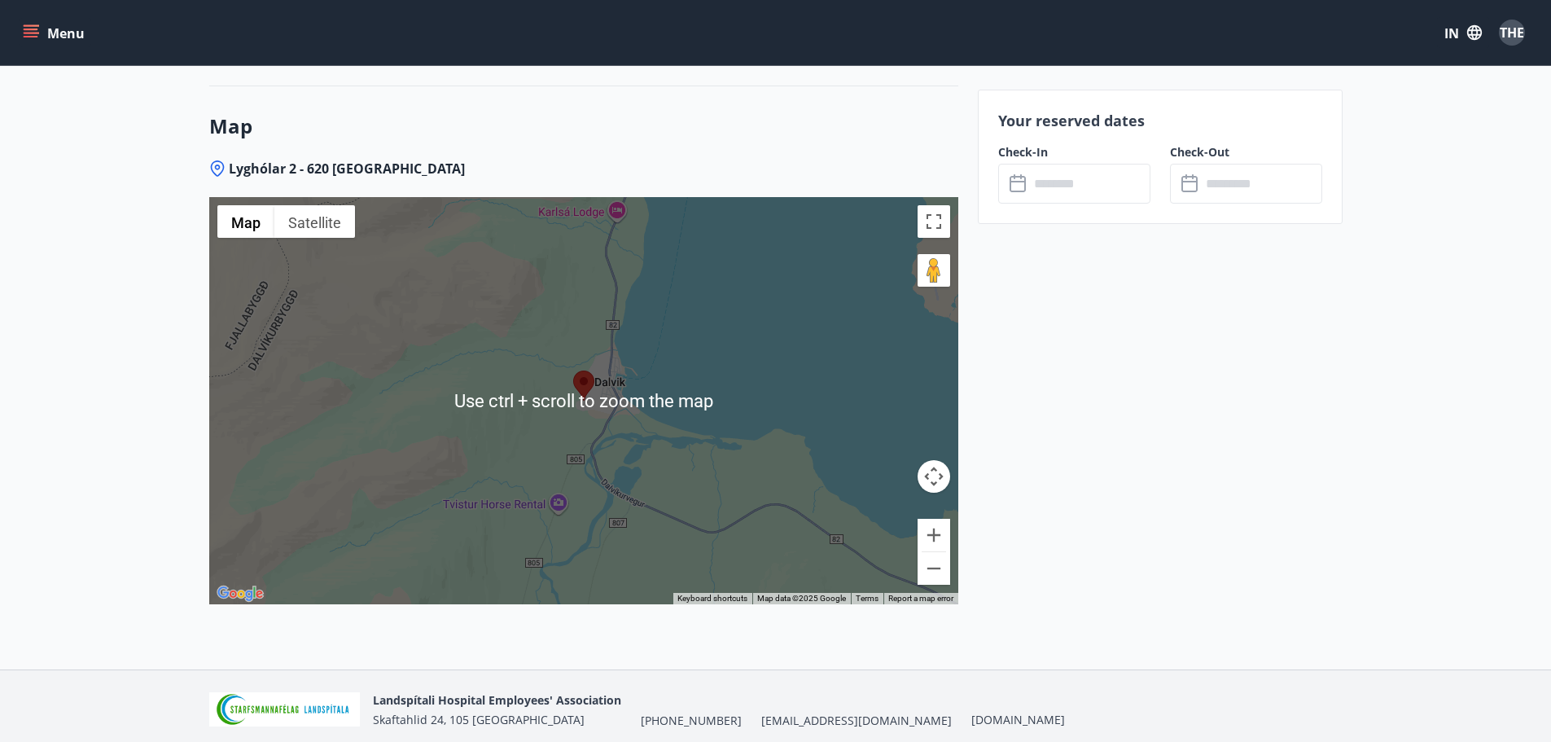
scroll to position [2361, 0]
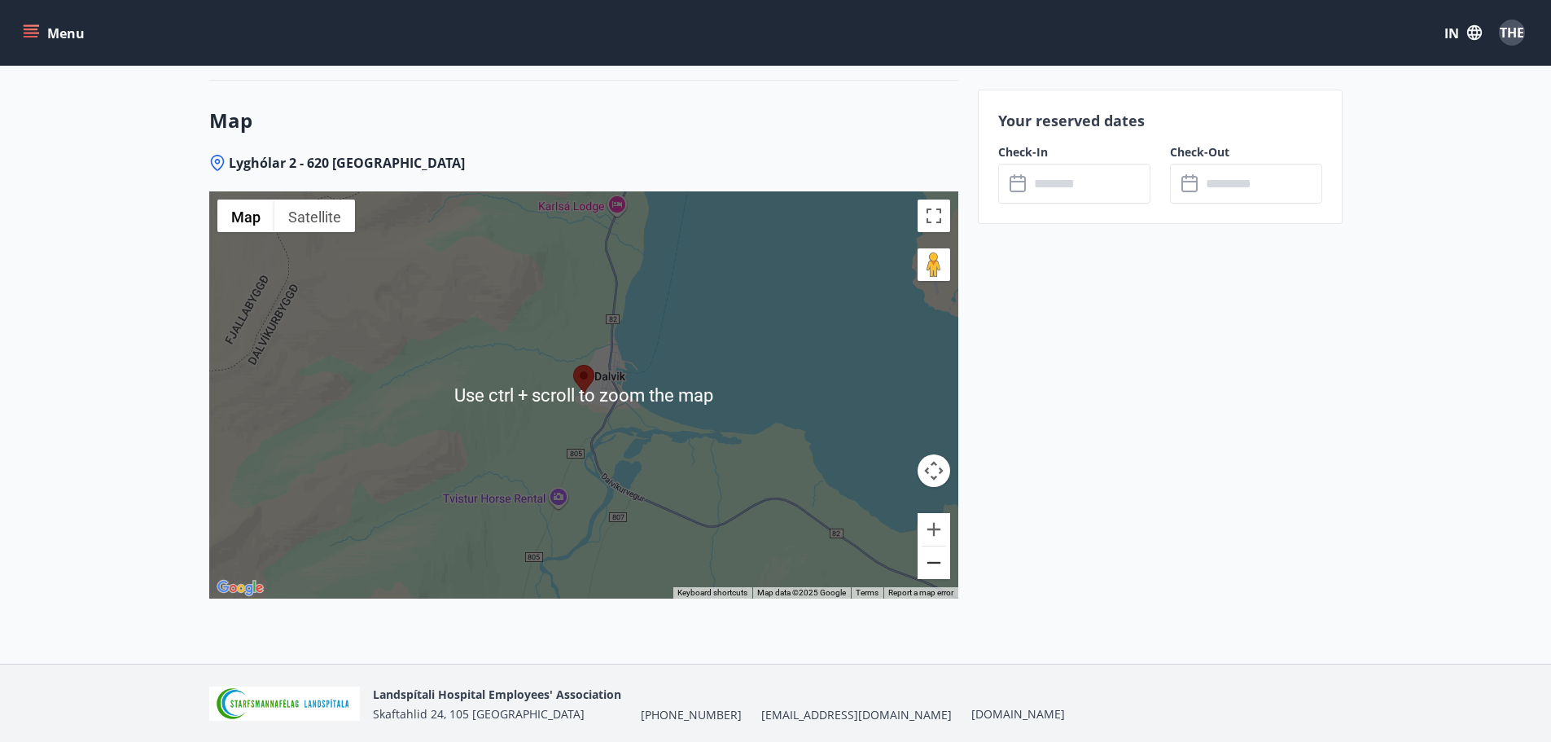
click at [926, 570] on button "Zoom out" at bounding box center [933, 562] width 33 height 33
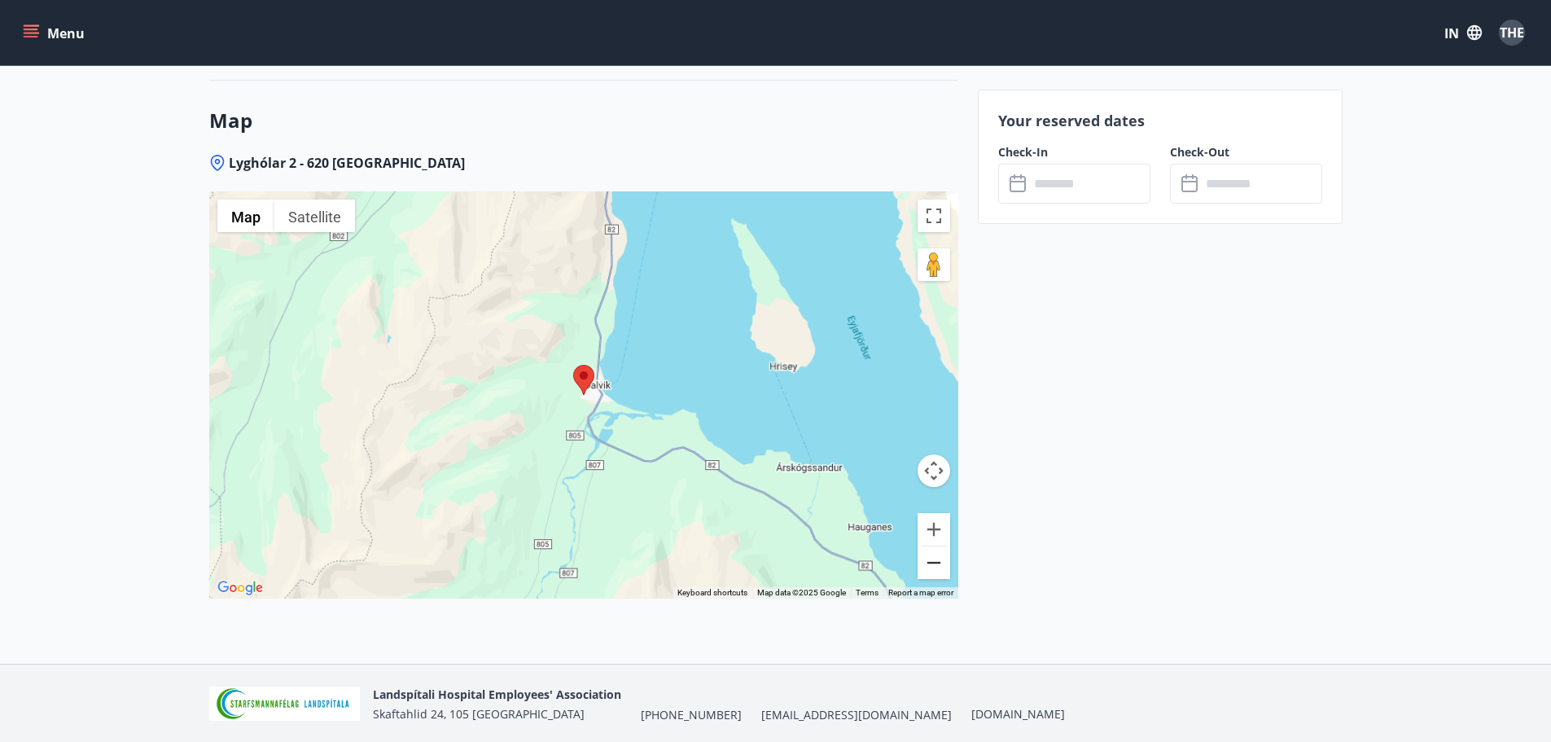
click at [927, 568] on button "Zoom out" at bounding box center [933, 562] width 33 height 33
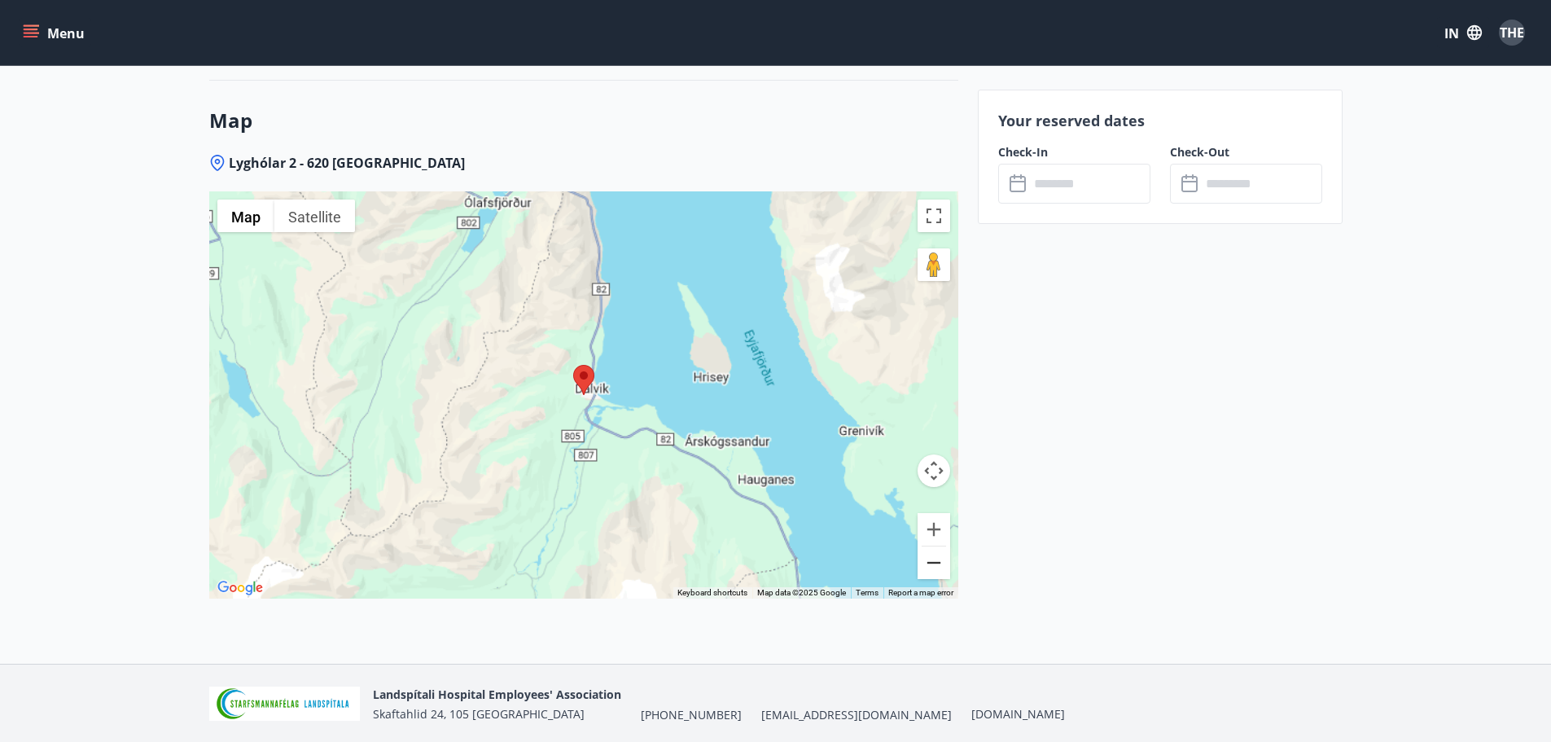
click at [927, 568] on button "Zoom out" at bounding box center [933, 562] width 33 height 33
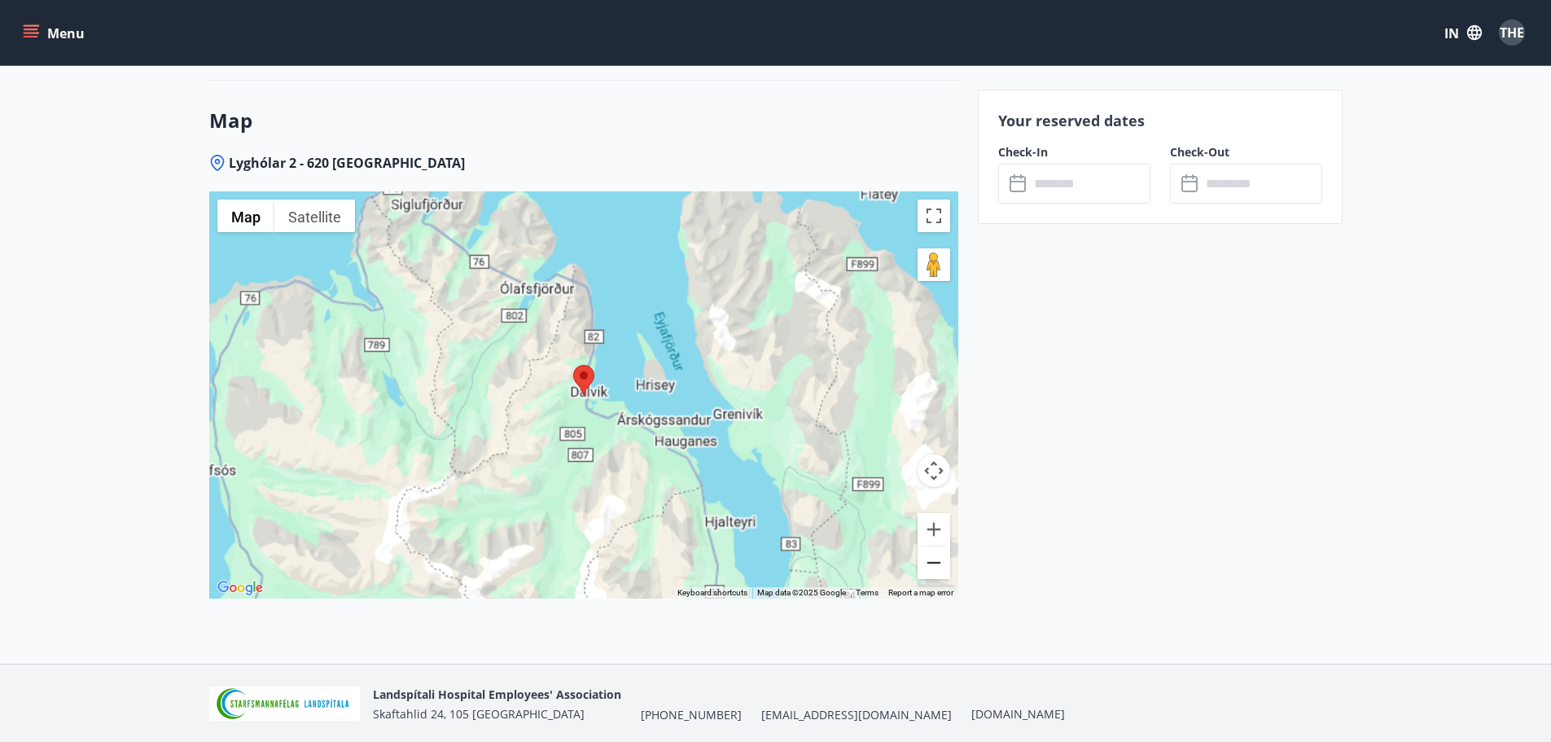
click at [927, 568] on button "Zoom out" at bounding box center [933, 562] width 33 height 33
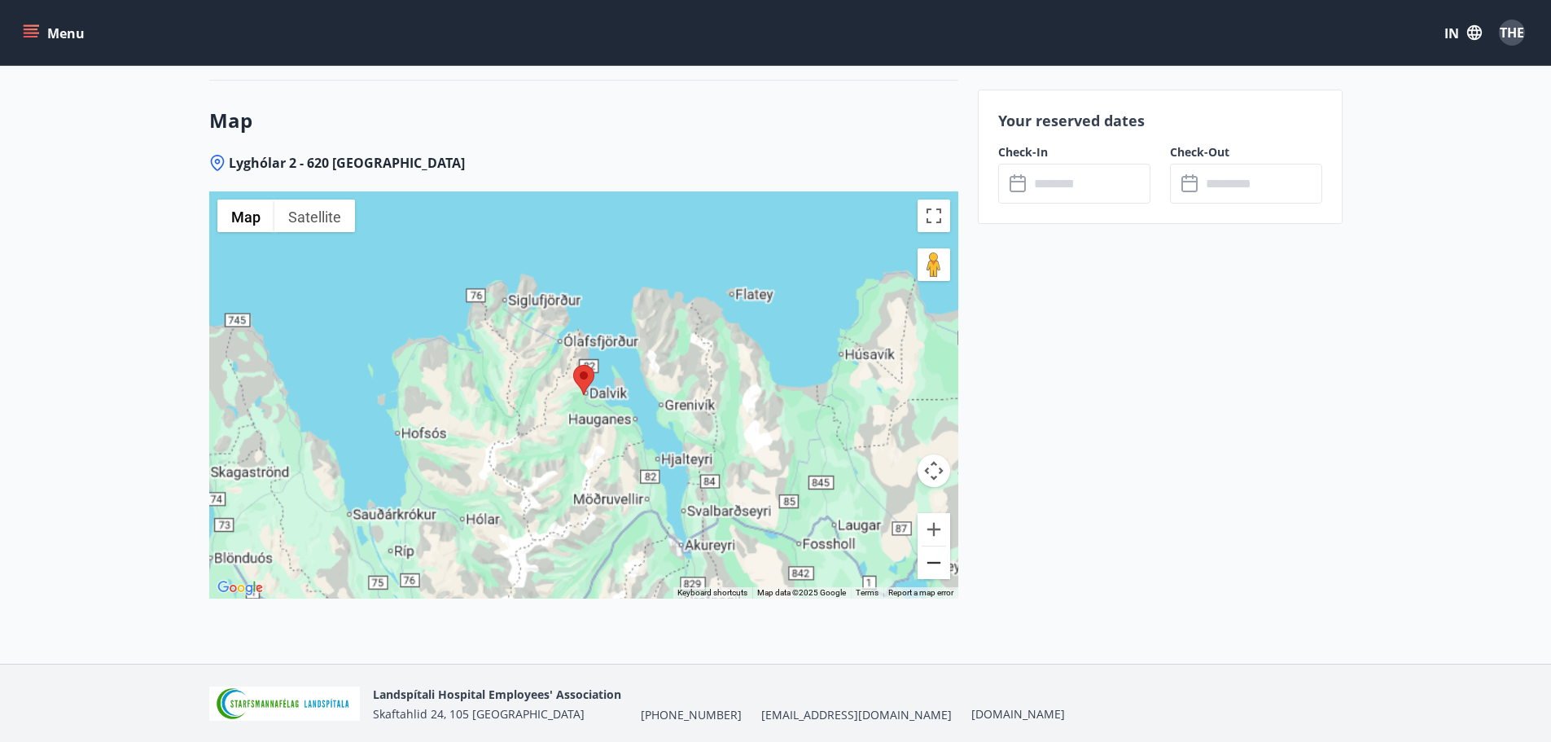
click at [927, 568] on button "Zoom out" at bounding box center [933, 562] width 33 height 33
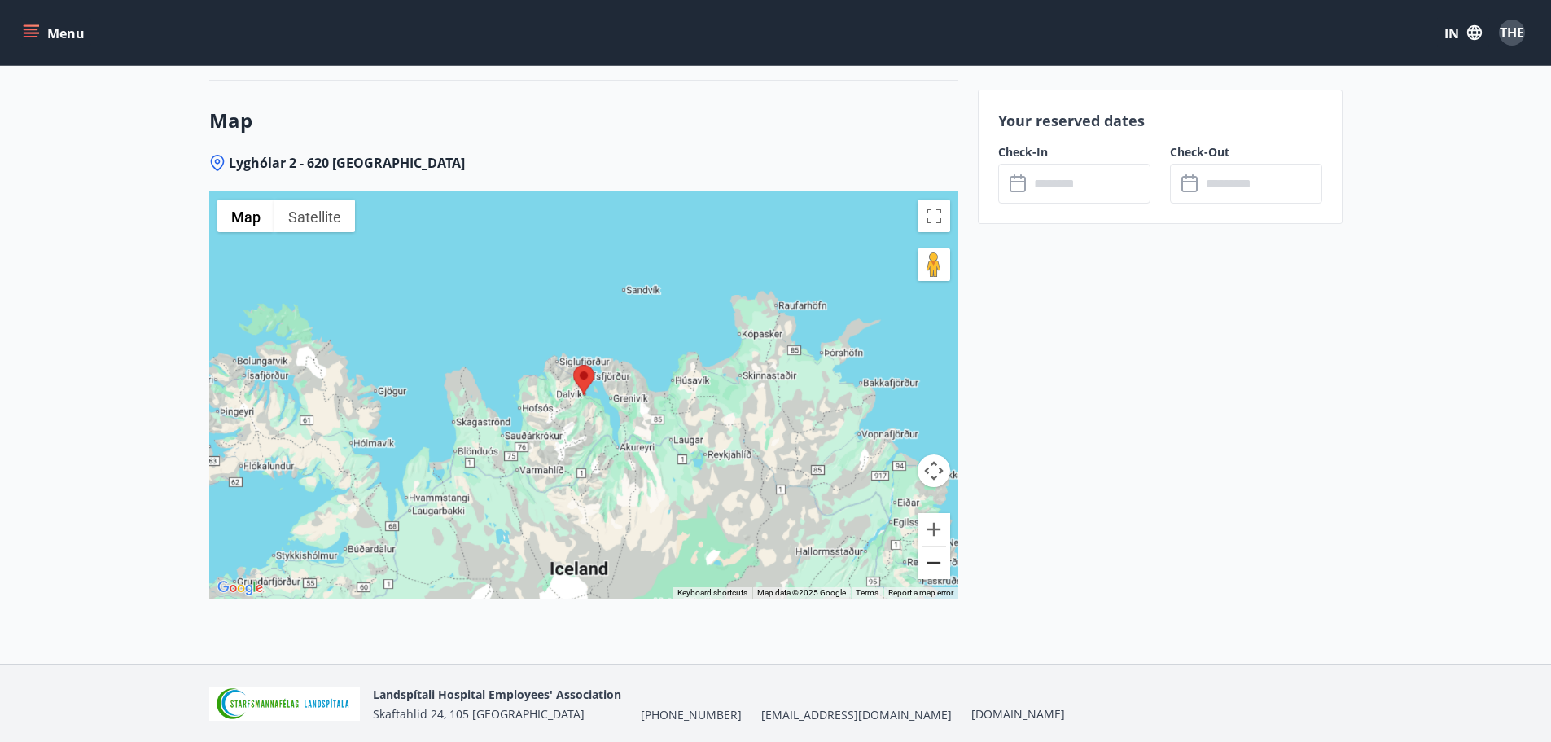
click at [927, 568] on button "Zoom out" at bounding box center [933, 562] width 33 height 33
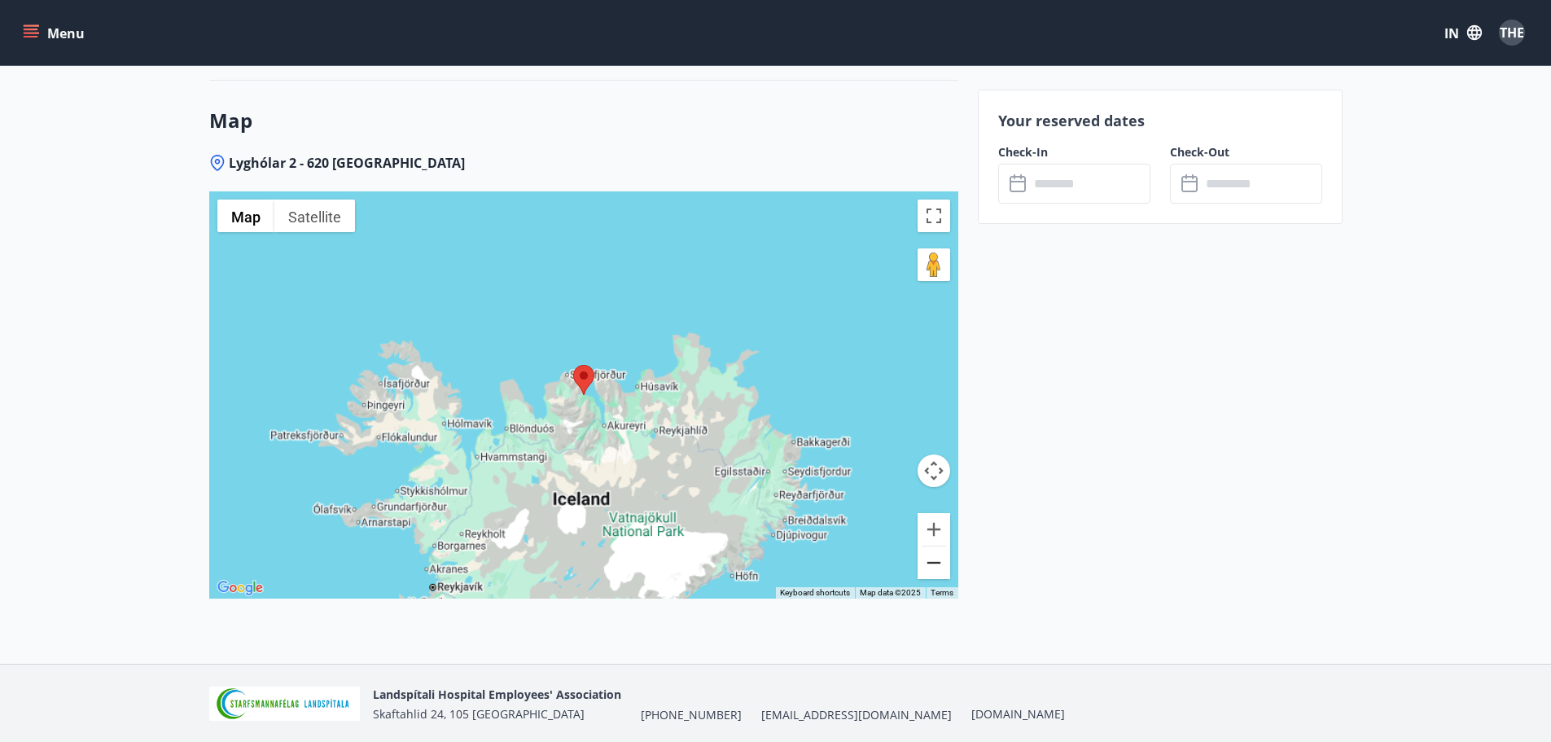
click at [927, 568] on button "Zoom out" at bounding box center [933, 562] width 33 height 33
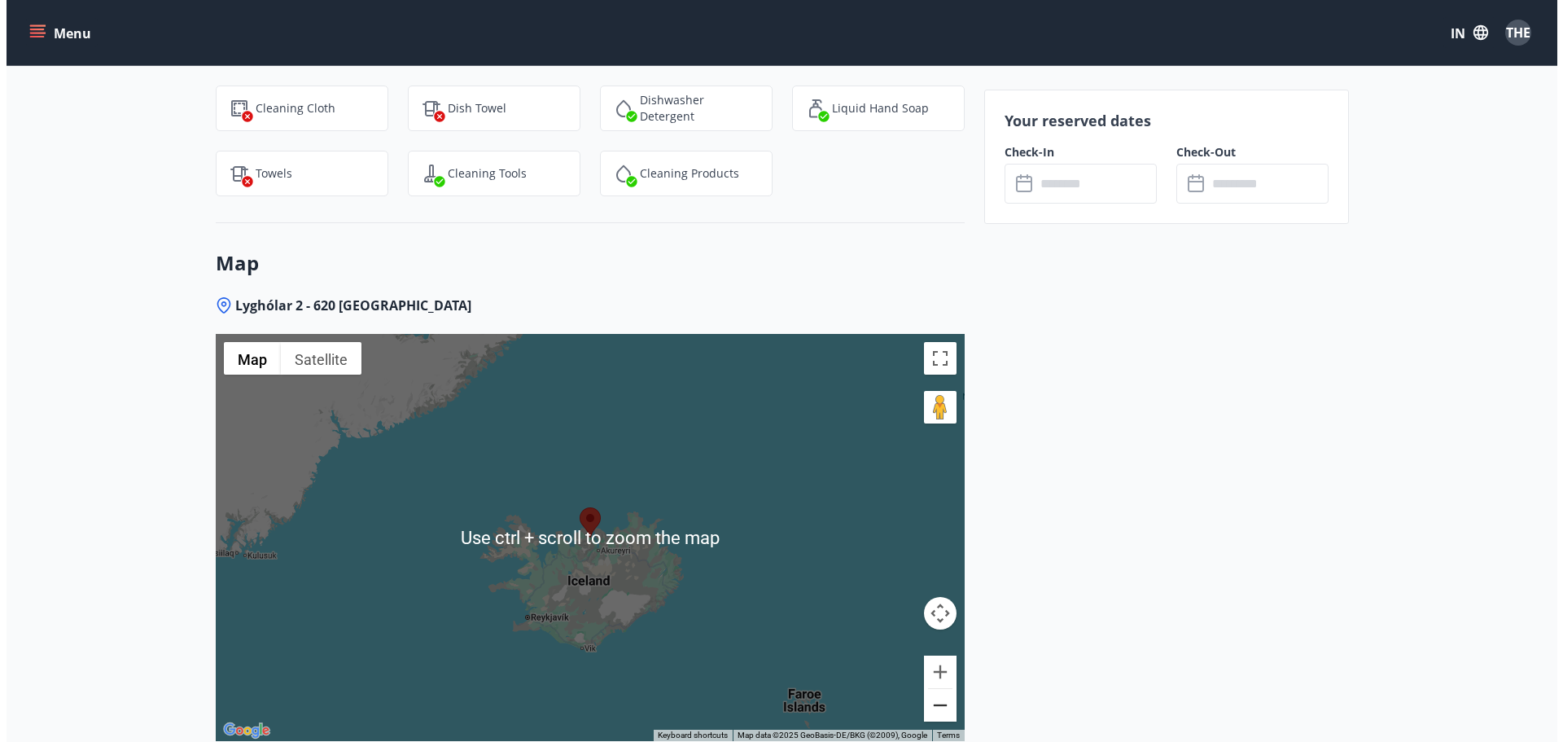
scroll to position [2198, 0]
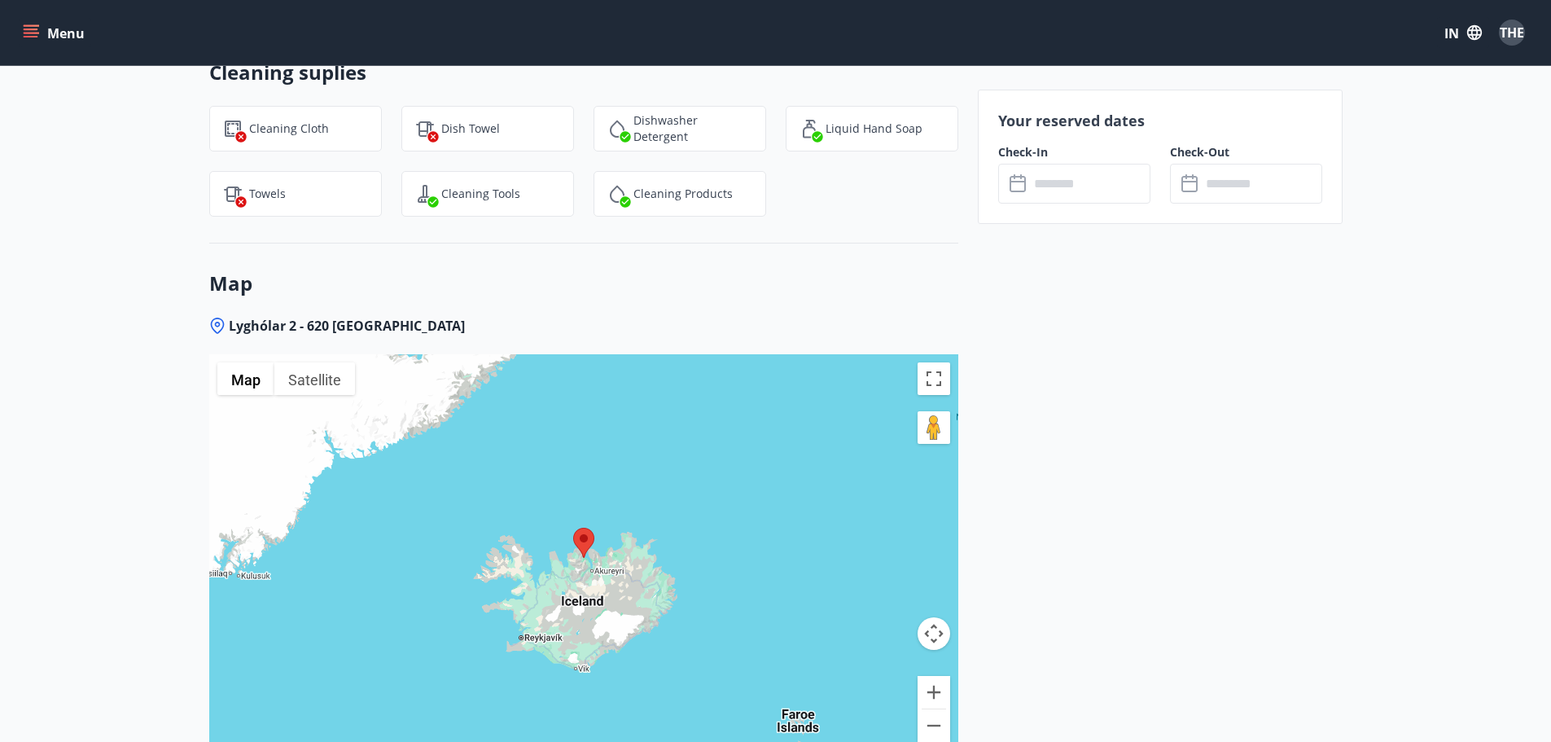
click at [29, 36] on icon "menu" at bounding box center [31, 37] width 15 height 2
click at [1509, 35] on font "THE" at bounding box center [1511, 33] width 24 height 18
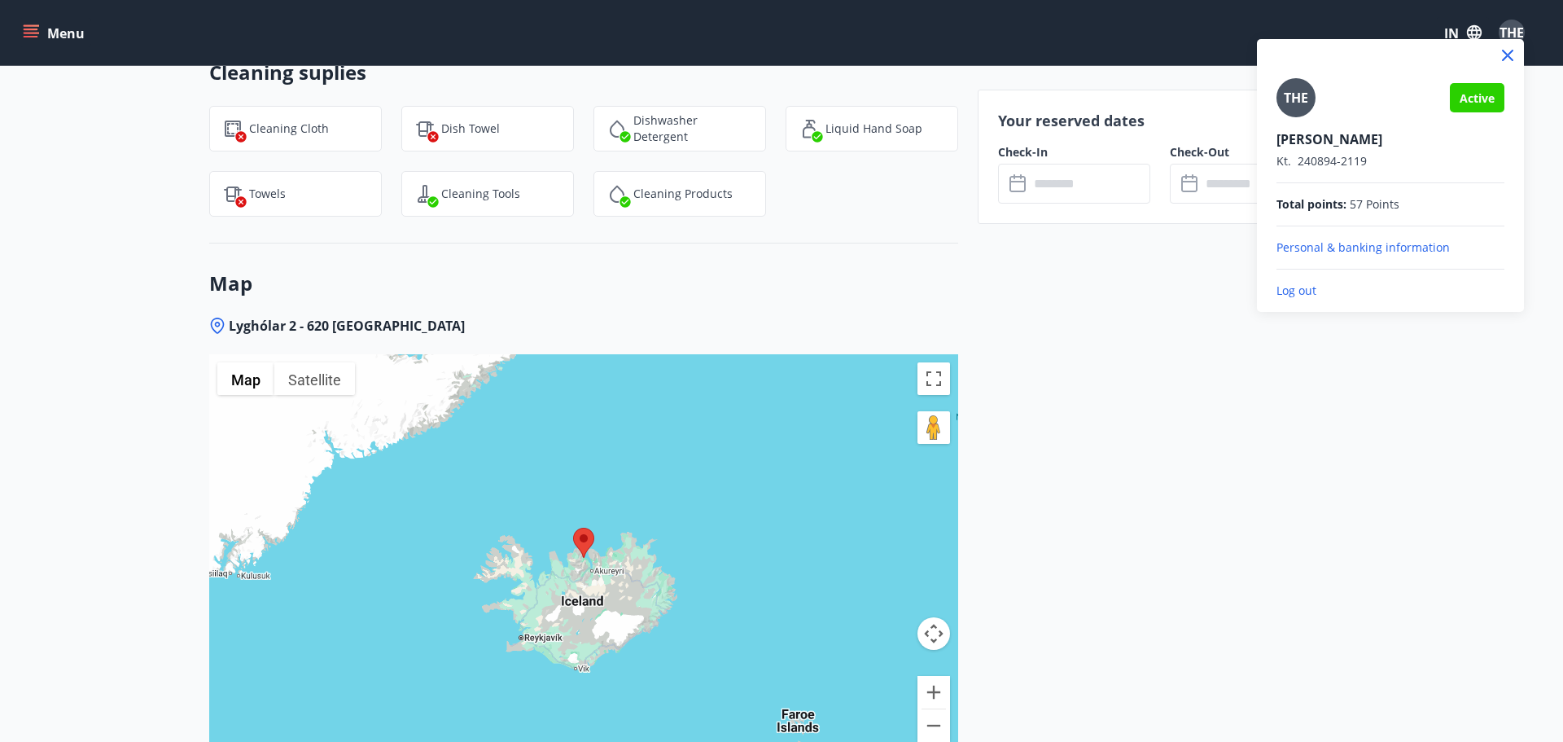
click at [1305, 291] on p "Log out" at bounding box center [1390, 290] width 228 height 16
